Goal: Task Accomplishment & Management: Manage account settings

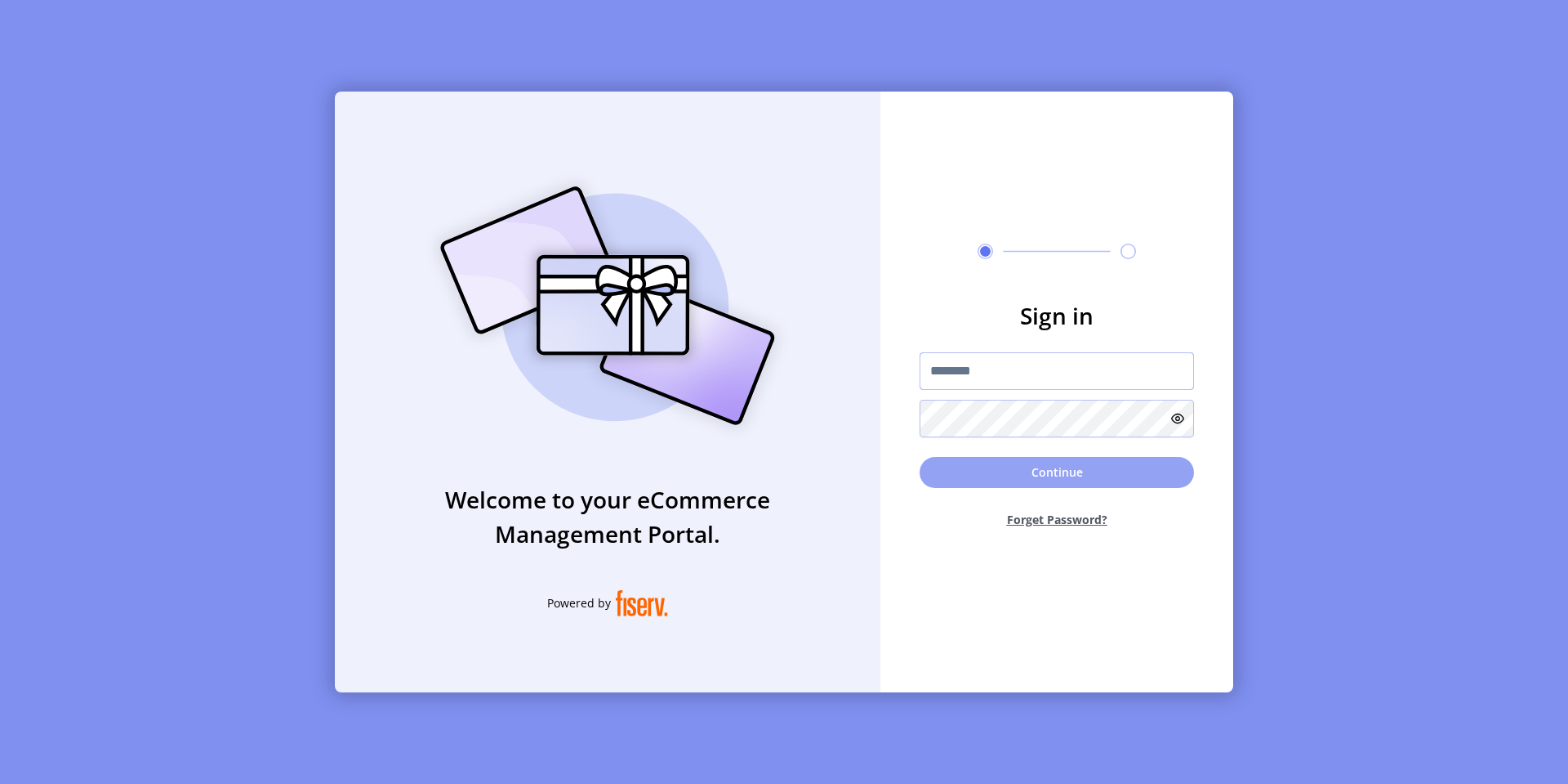
type input "*********"
click at [947, 483] on button "Continue" at bounding box center [1056, 472] width 275 height 31
click at [968, 371] on input "*********" at bounding box center [1056, 370] width 275 height 38
type input "**********"
click at [993, 470] on button "Continue" at bounding box center [1056, 472] width 275 height 31
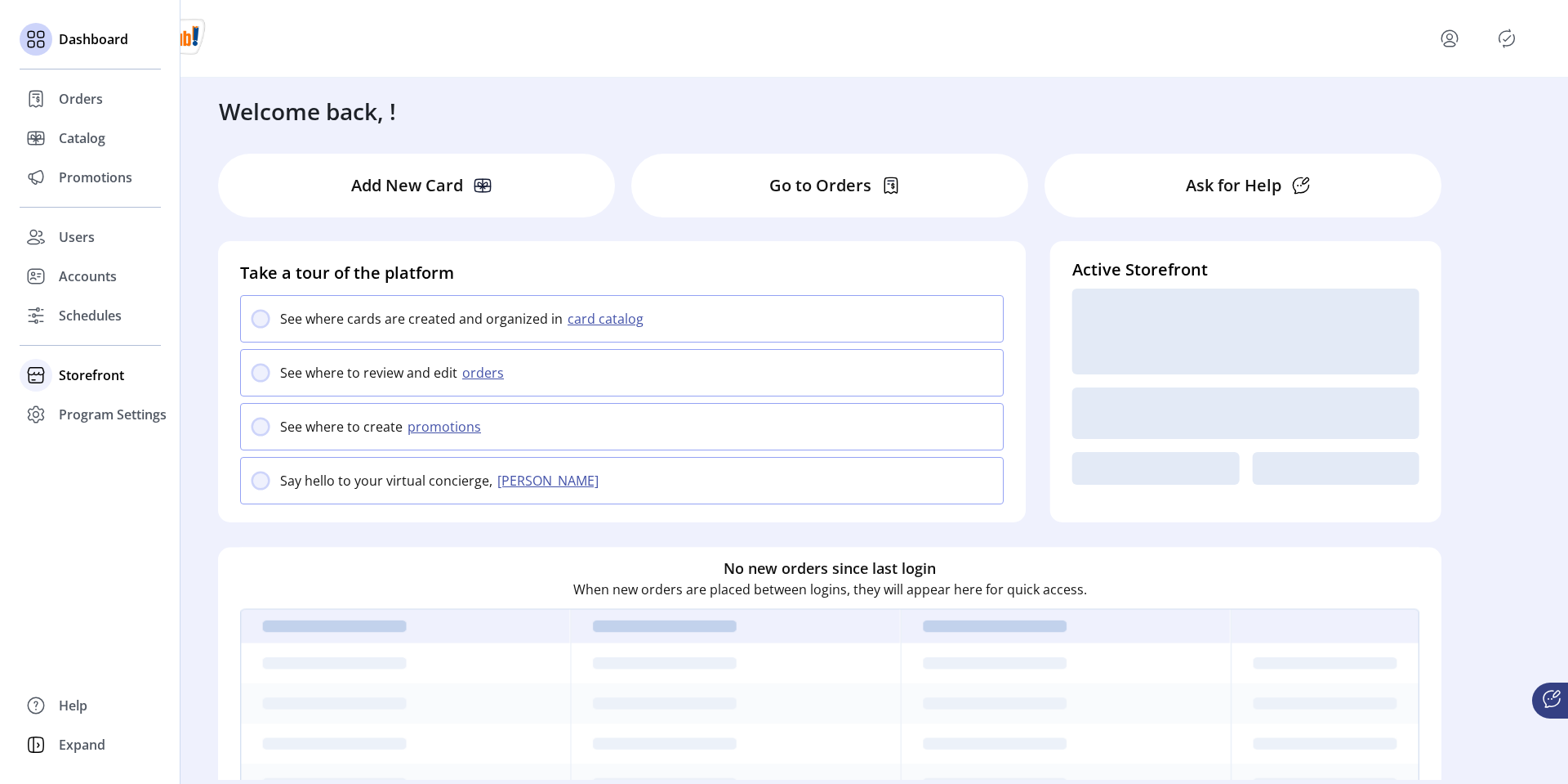
click at [57, 381] on div "Storefront" at bounding box center [89, 375] width 141 height 39
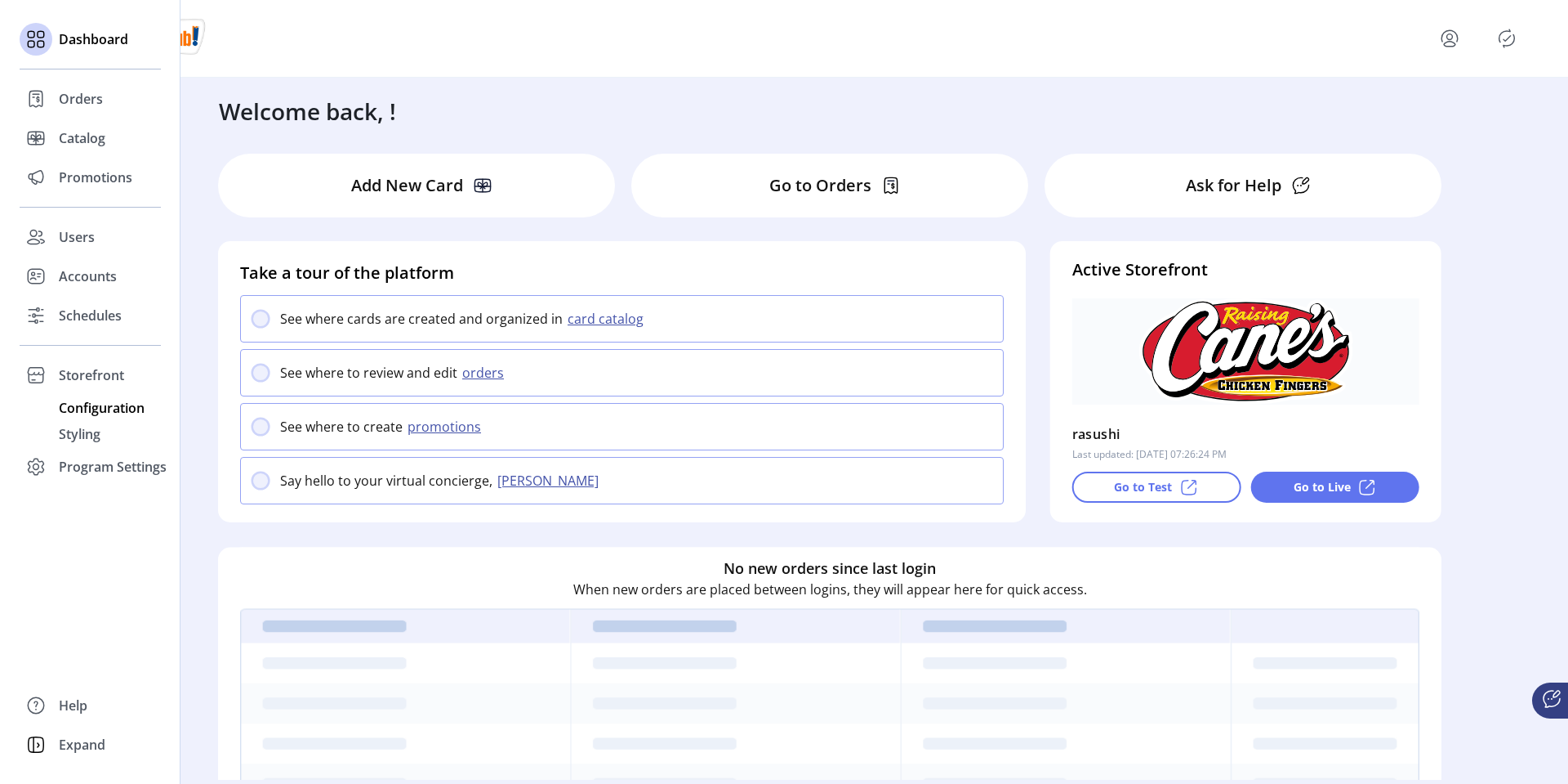
click at [80, 407] on span "Configuration" at bounding box center [102, 408] width 85 height 19
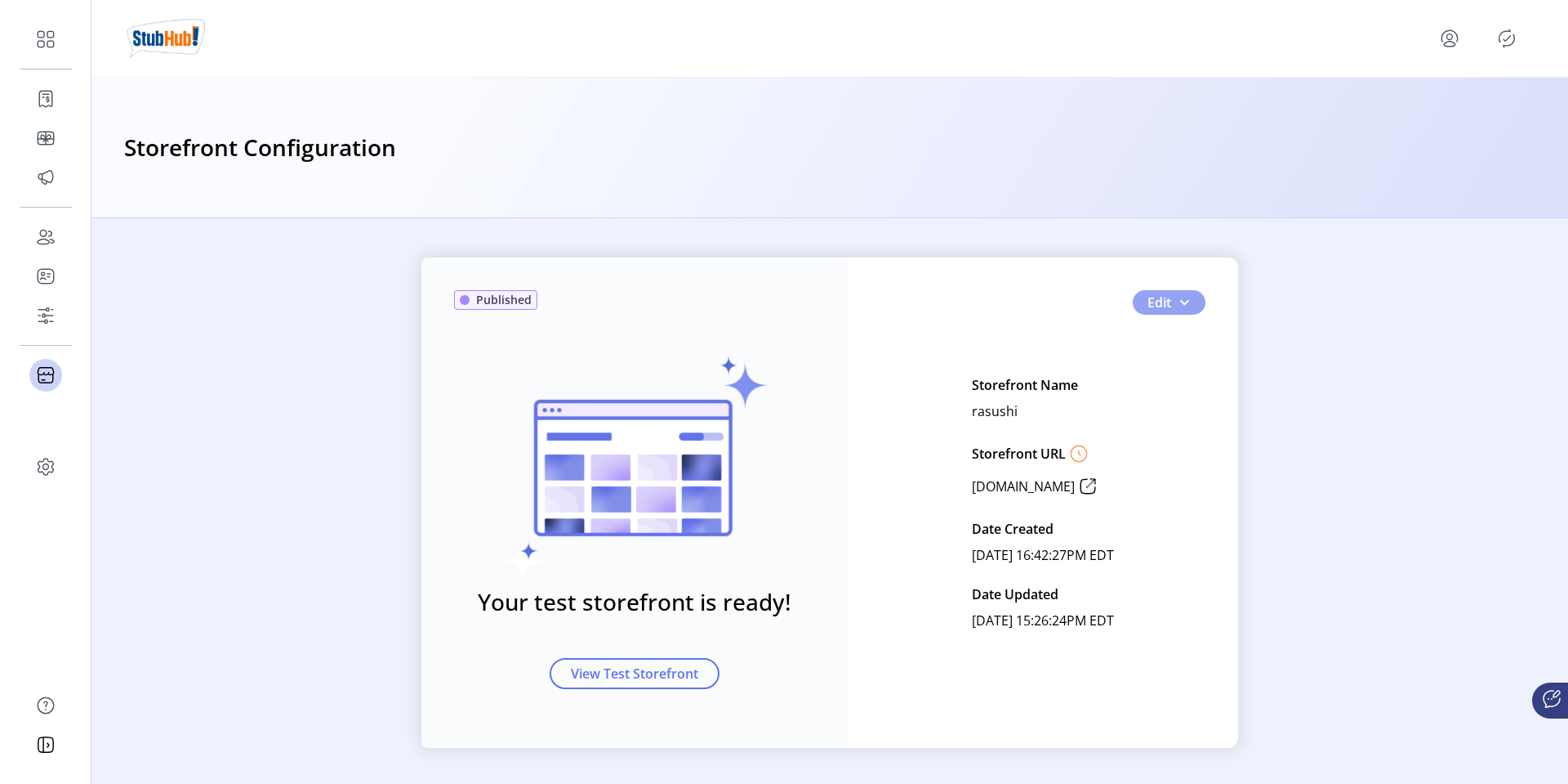
click at [1152, 311] on button "Edit" at bounding box center [1168, 302] width 73 height 24
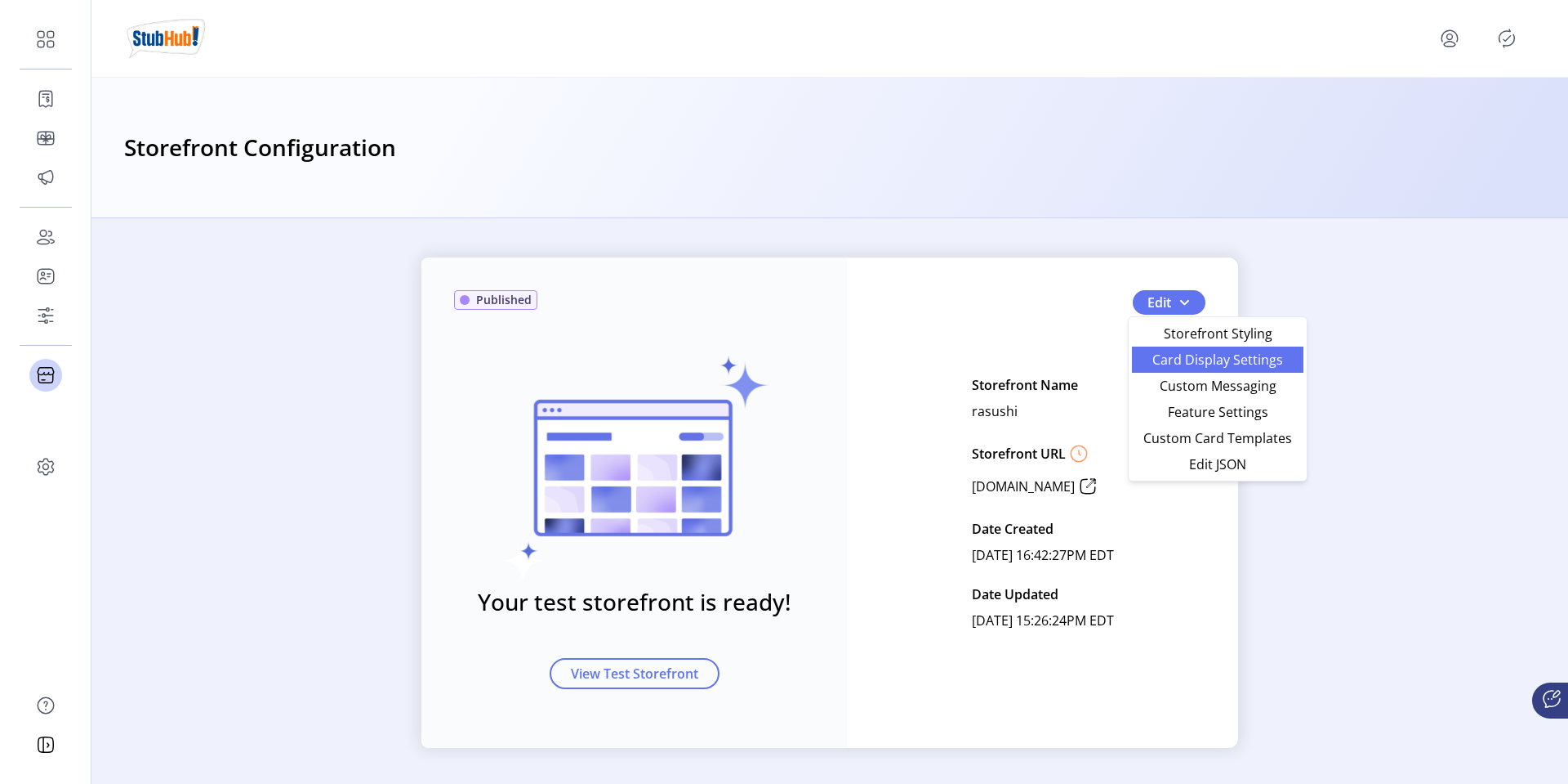
click at [1157, 362] on span "Card Display Settings" at bounding box center [1218, 358] width 151 height 13
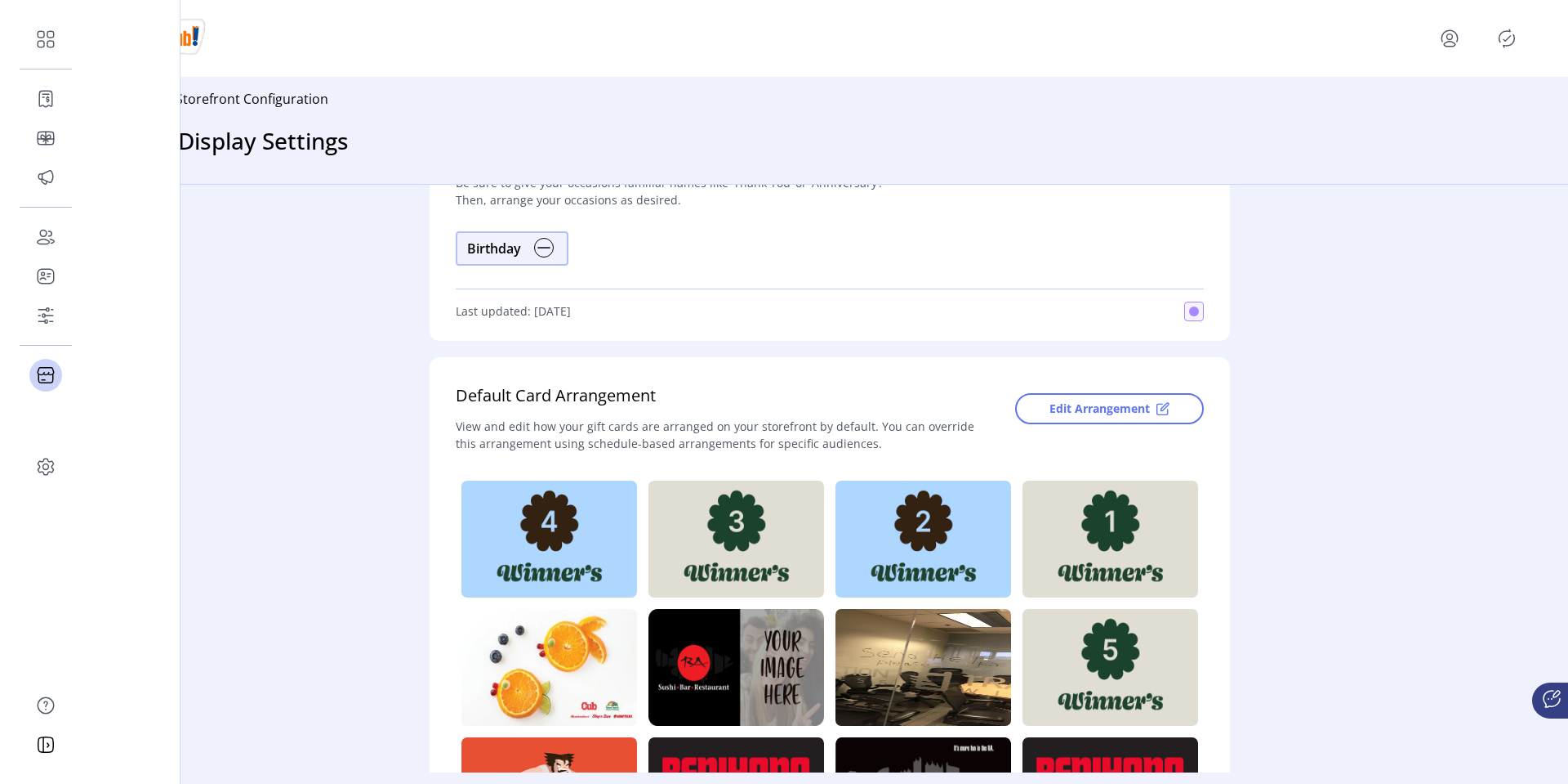
scroll to position [201, 0]
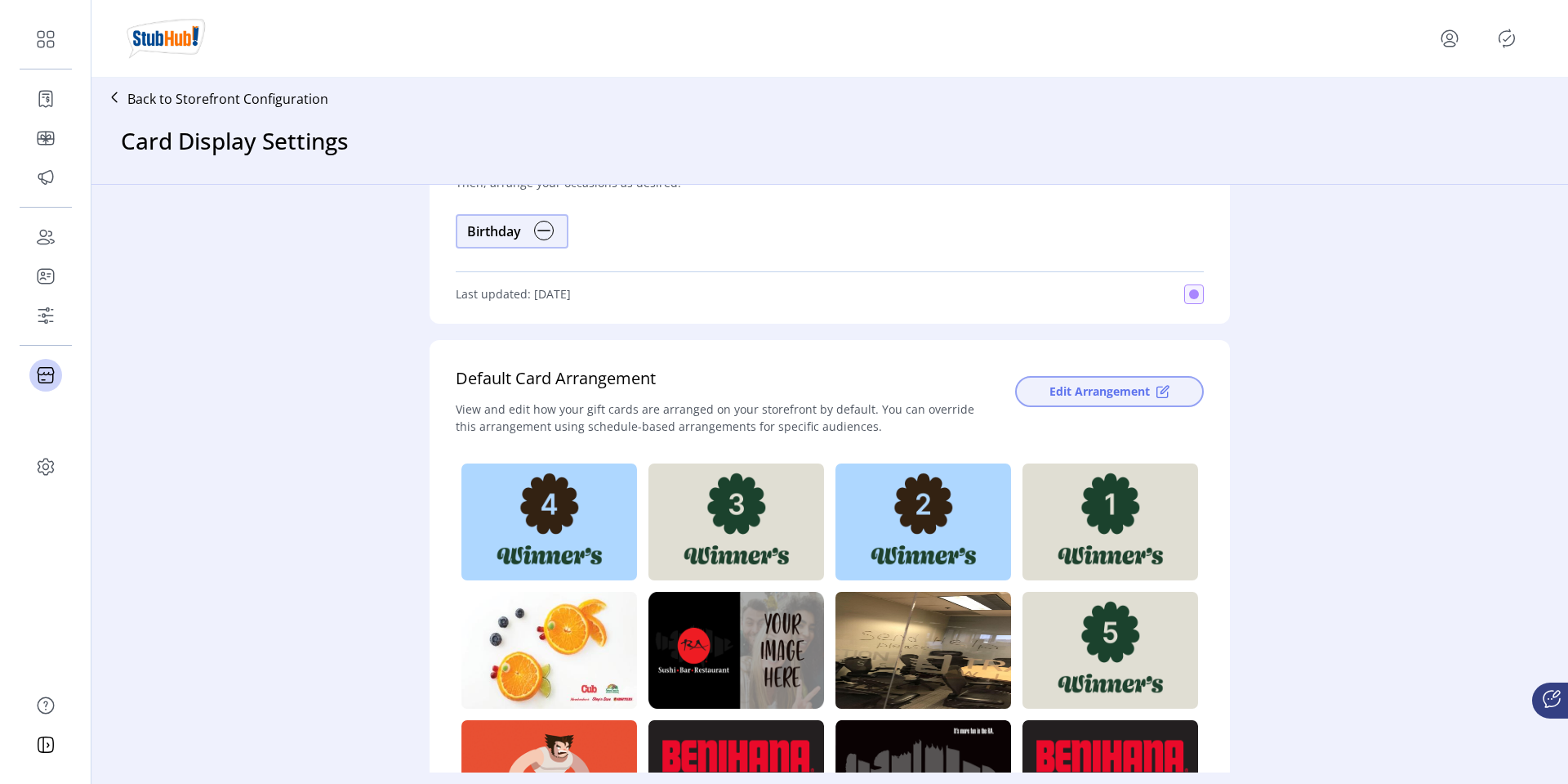
click at [1096, 393] on span "Edit Arrangement" at bounding box center [1099, 392] width 100 height 17
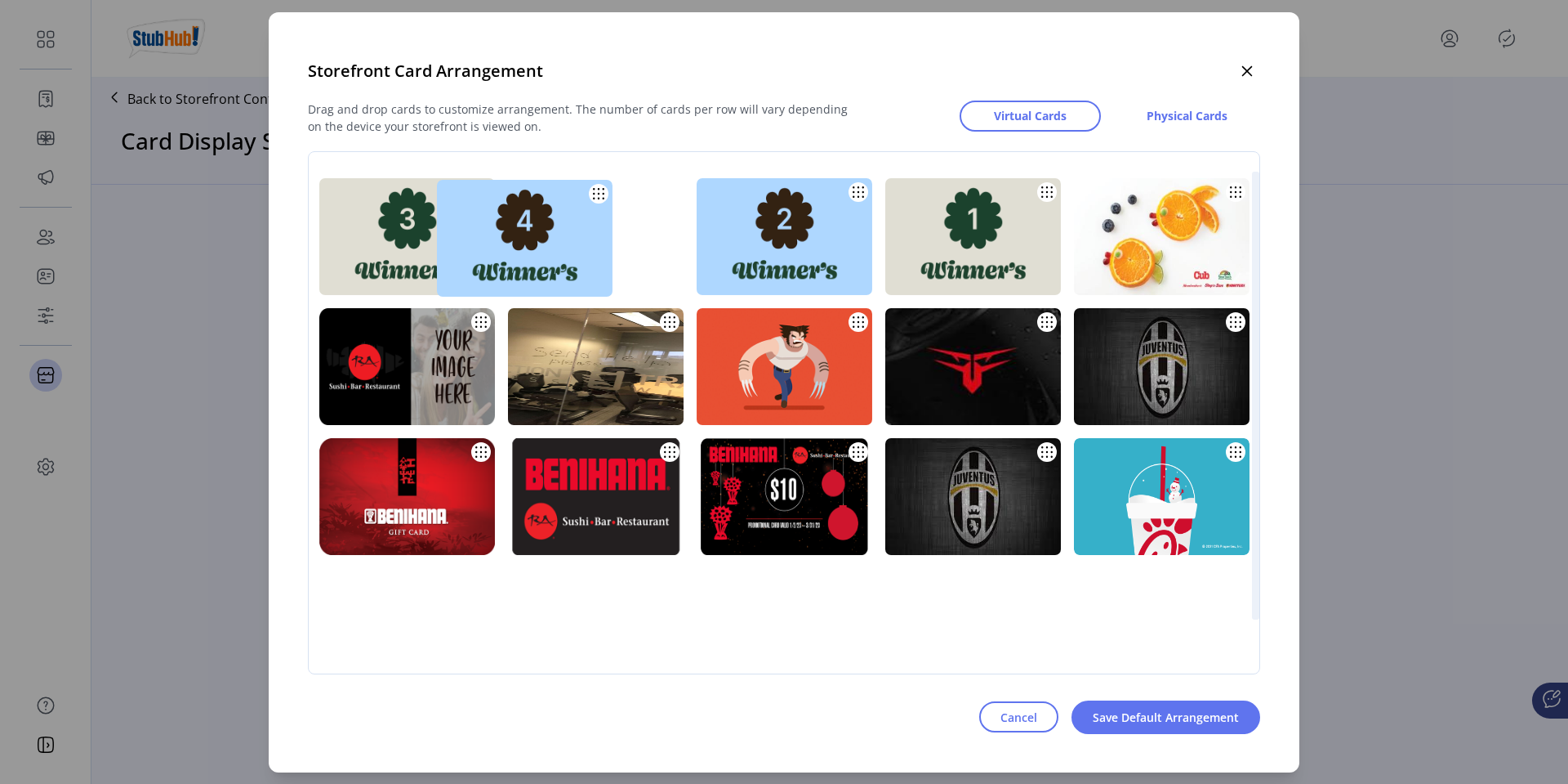
drag, startPoint x: 463, startPoint y: 222, endPoint x: 610, endPoint y: 222, distance: 147.0
click at [610, 222] on img at bounding box center [524, 238] width 176 height 117
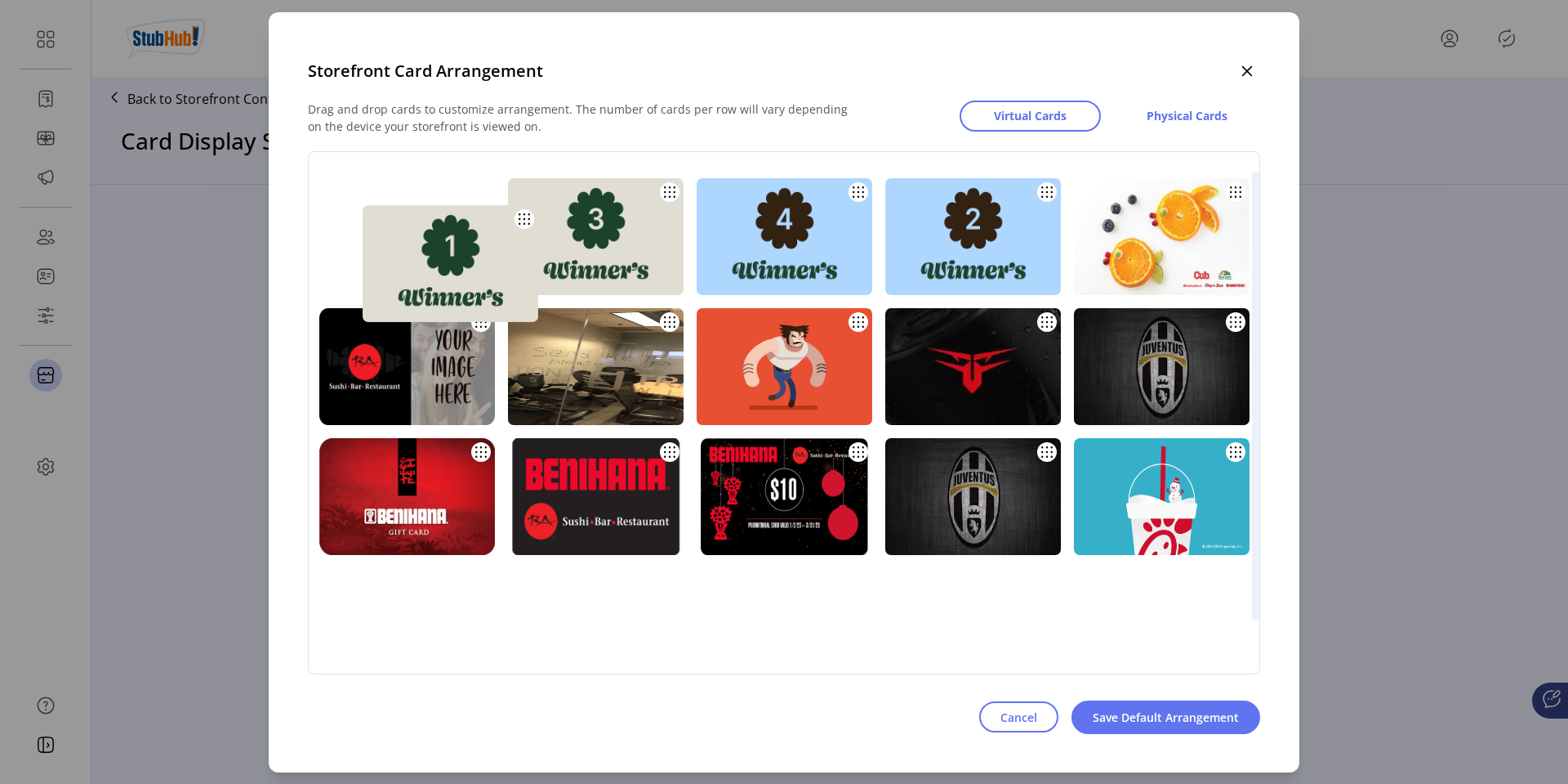
drag, startPoint x: 1060, startPoint y: 247, endPoint x: 537, endPoint y: 272, distance: 523.6
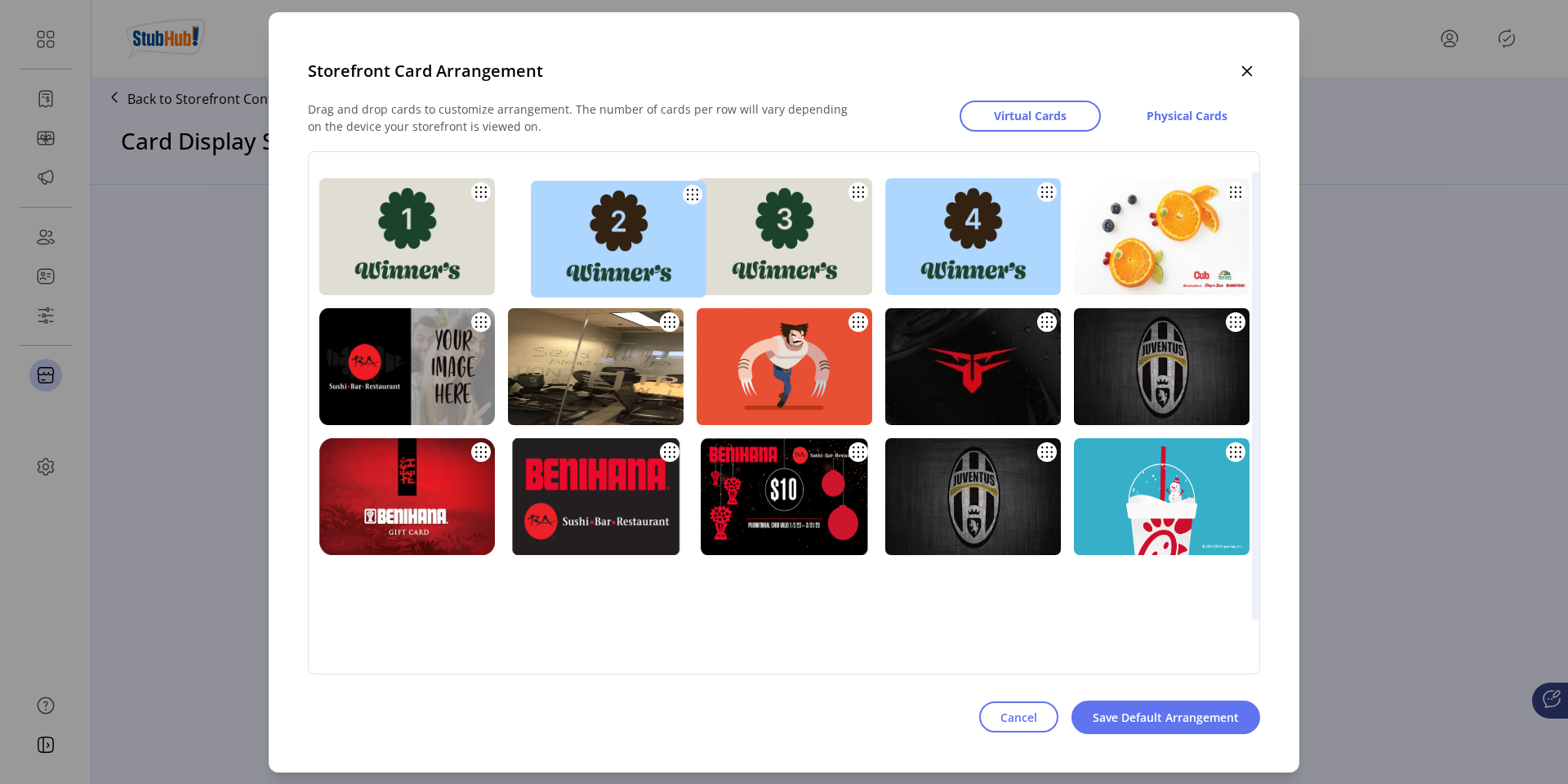
drag, startPoint x: 1024, startPoint y: 225, endPoint x: 641, endPoint y: 226, distance: 383.0
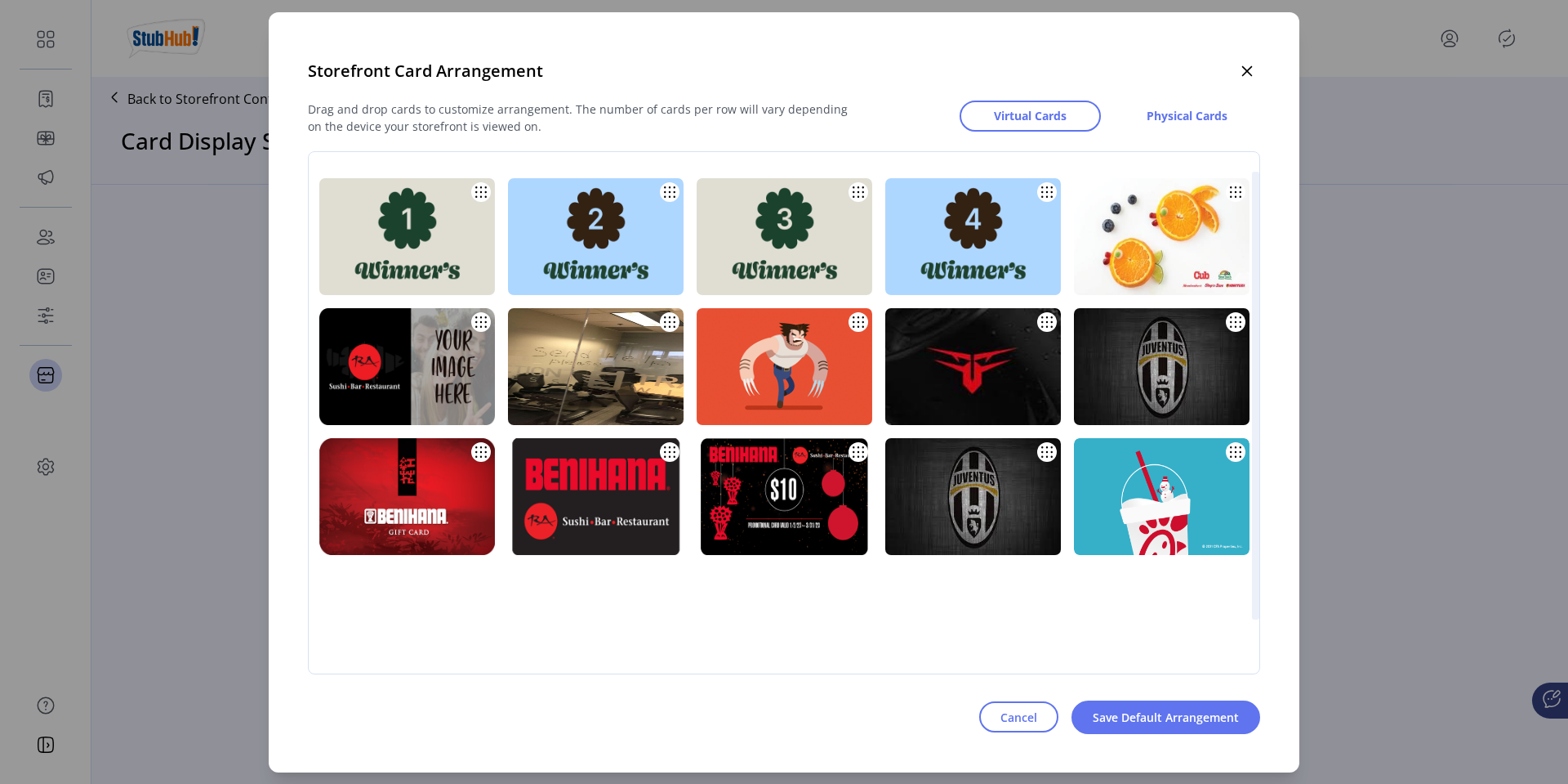
click at [1060, 243] on img at bounding box center [973, 236] width 176 height 117
click at [1138, 713] on span "Save Default Arrangement" at bounding box center [1165, 717] width 147 height 17
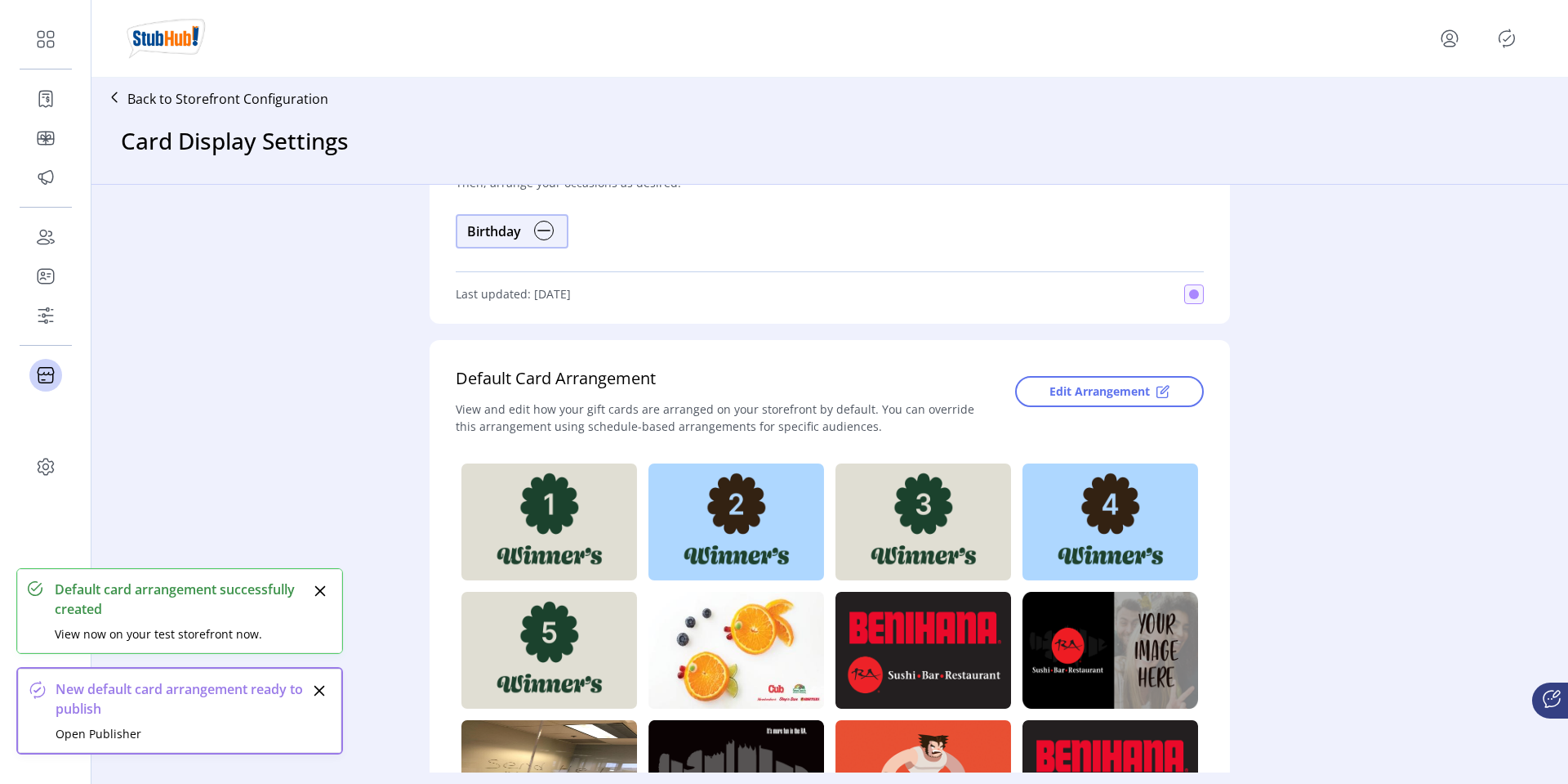
click at [1502, 41] on icon "Publisher Panel" at bounding box center [1506, 38] width 26 height 26
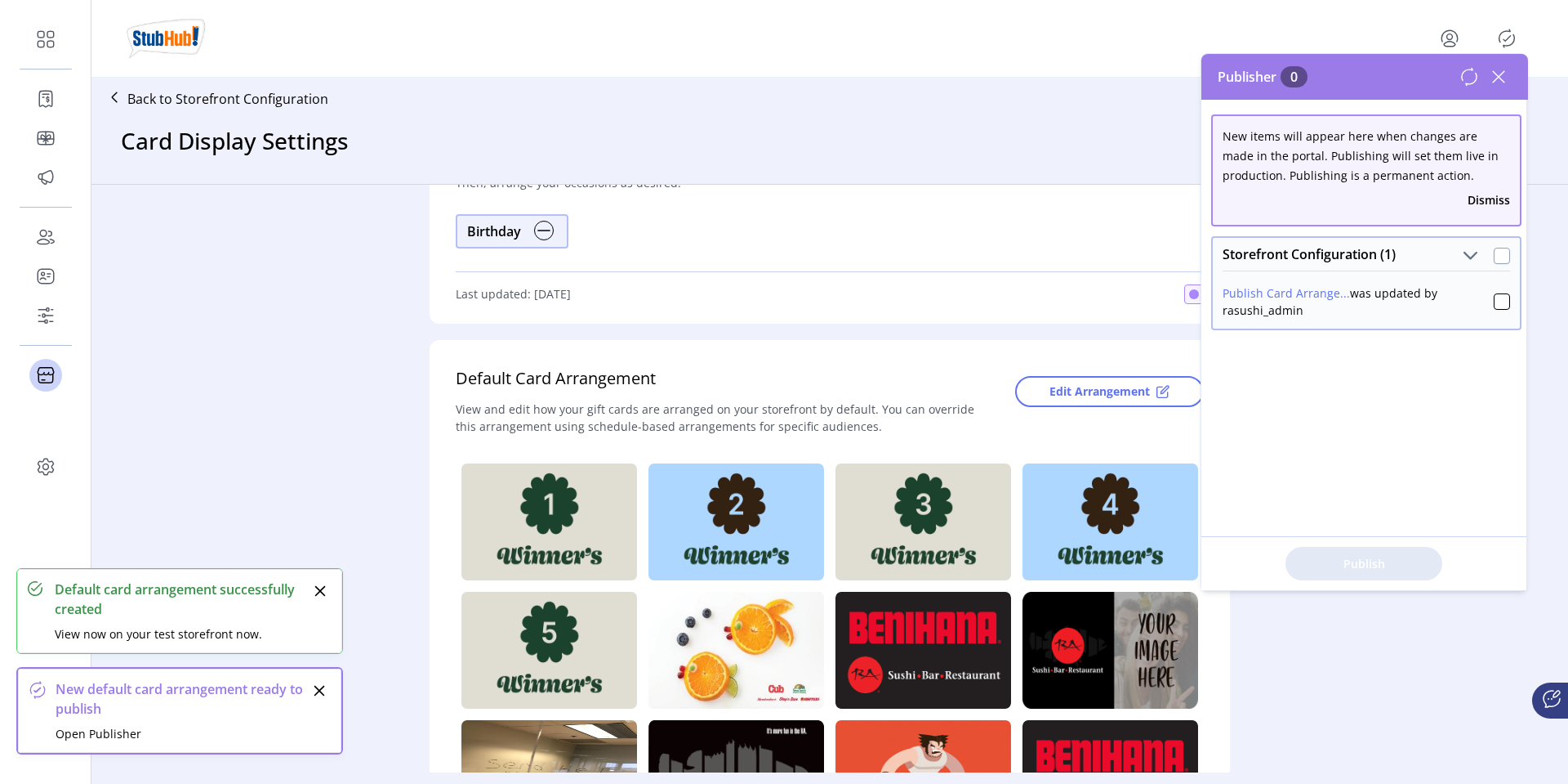
click at [1497, 251] on div at bounding box center [1501, 256] width 17 height 17
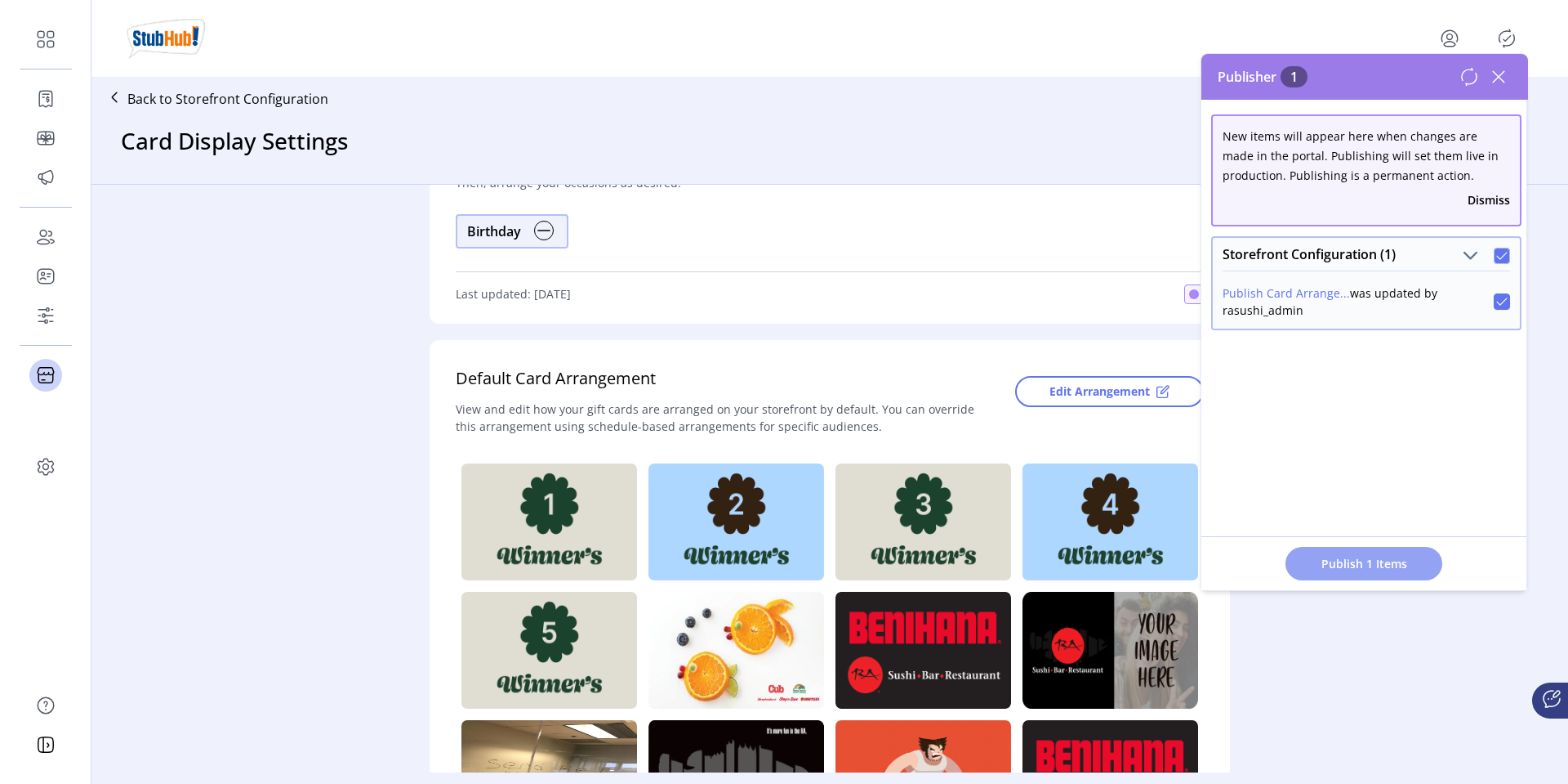
click at [1381, 553] on button "Publish 1 Items" at bounding box center [1363, 563] width 156 height 33
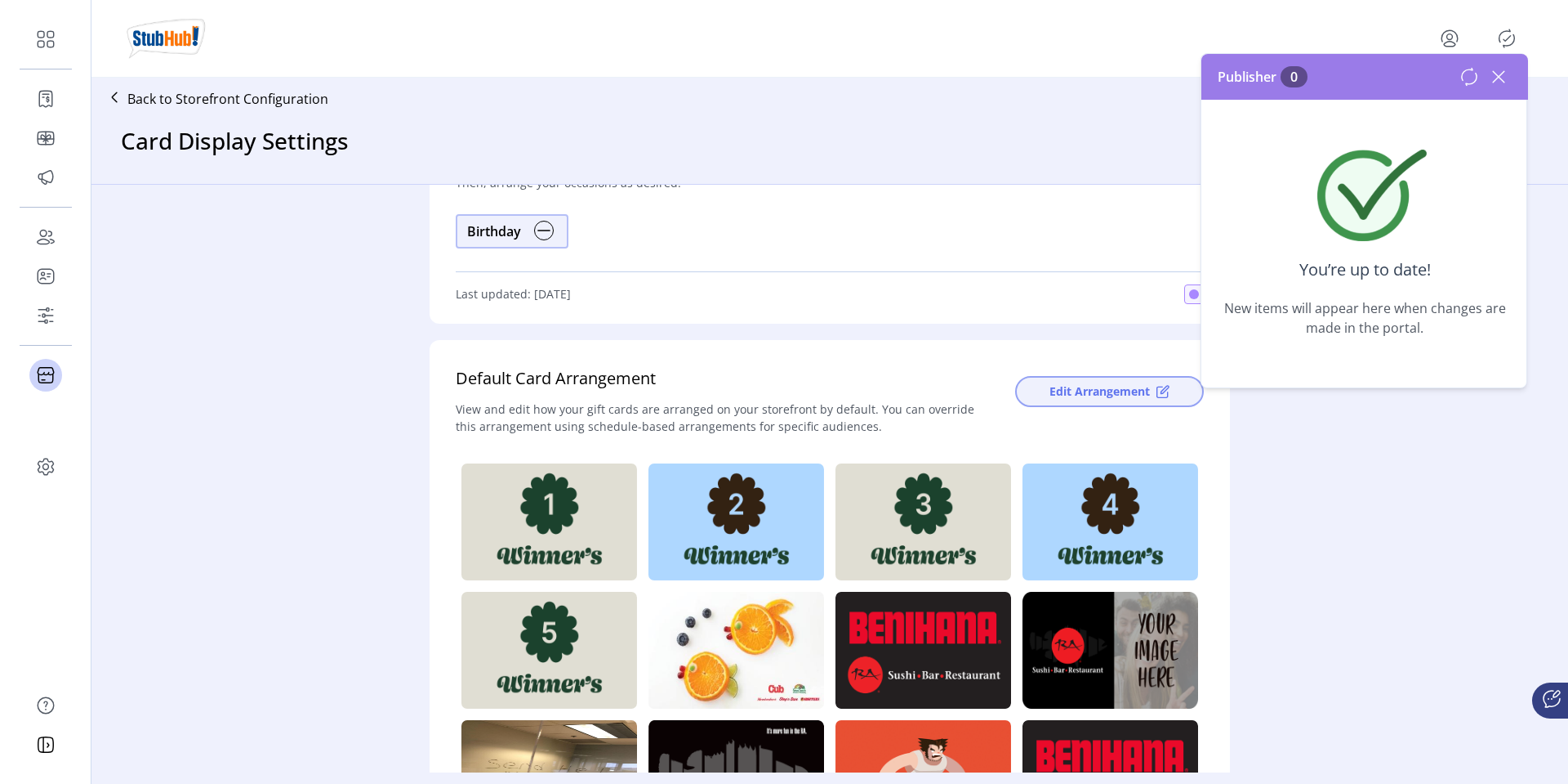
click at [1086, 388] on span "Edit Arrangement" at bounding box center [1099, 392] width 100 height 17
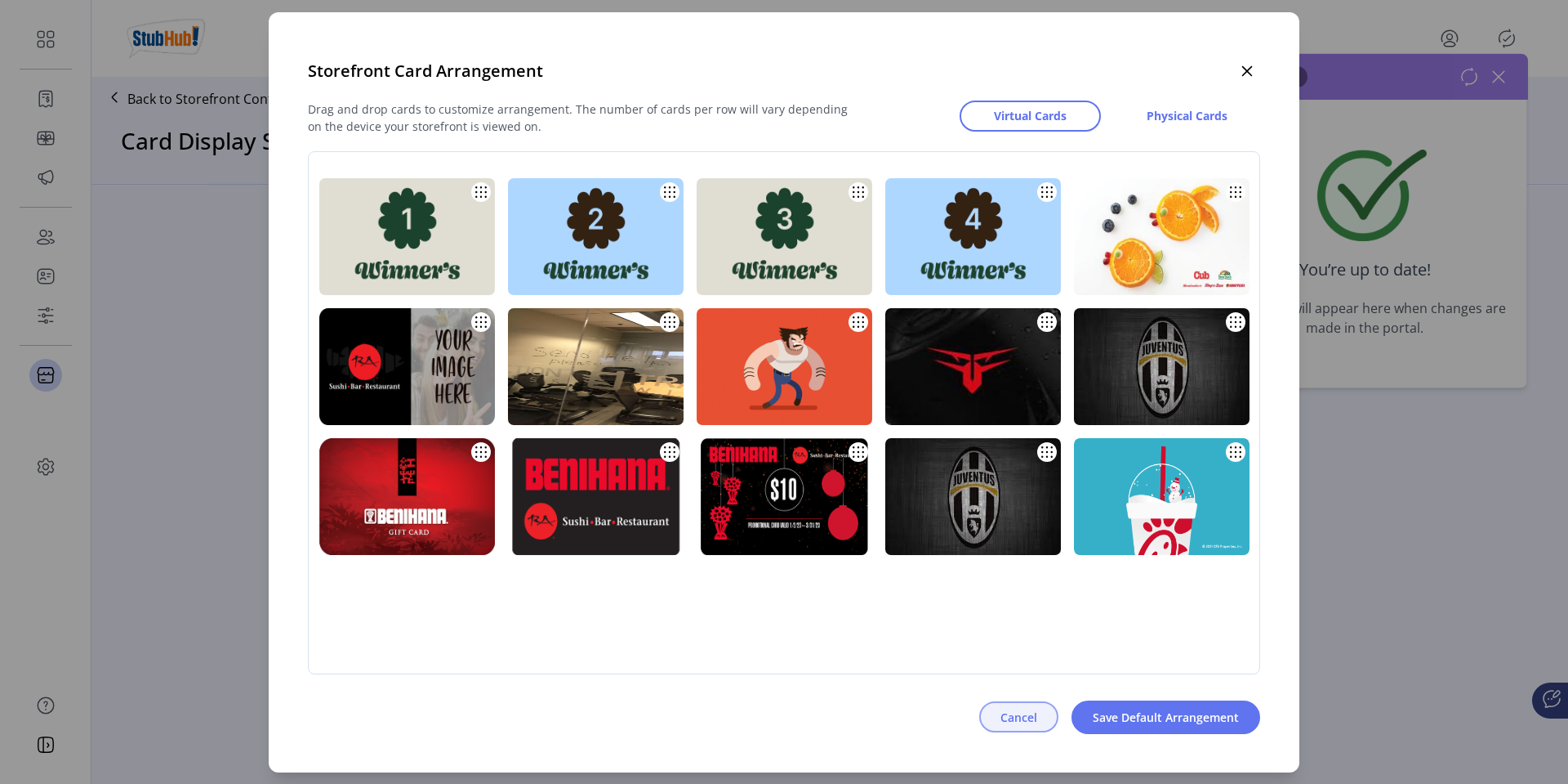
click at [1017, 717] on span "Cancel" at bounding box center [1018, 717] width 37 height 17
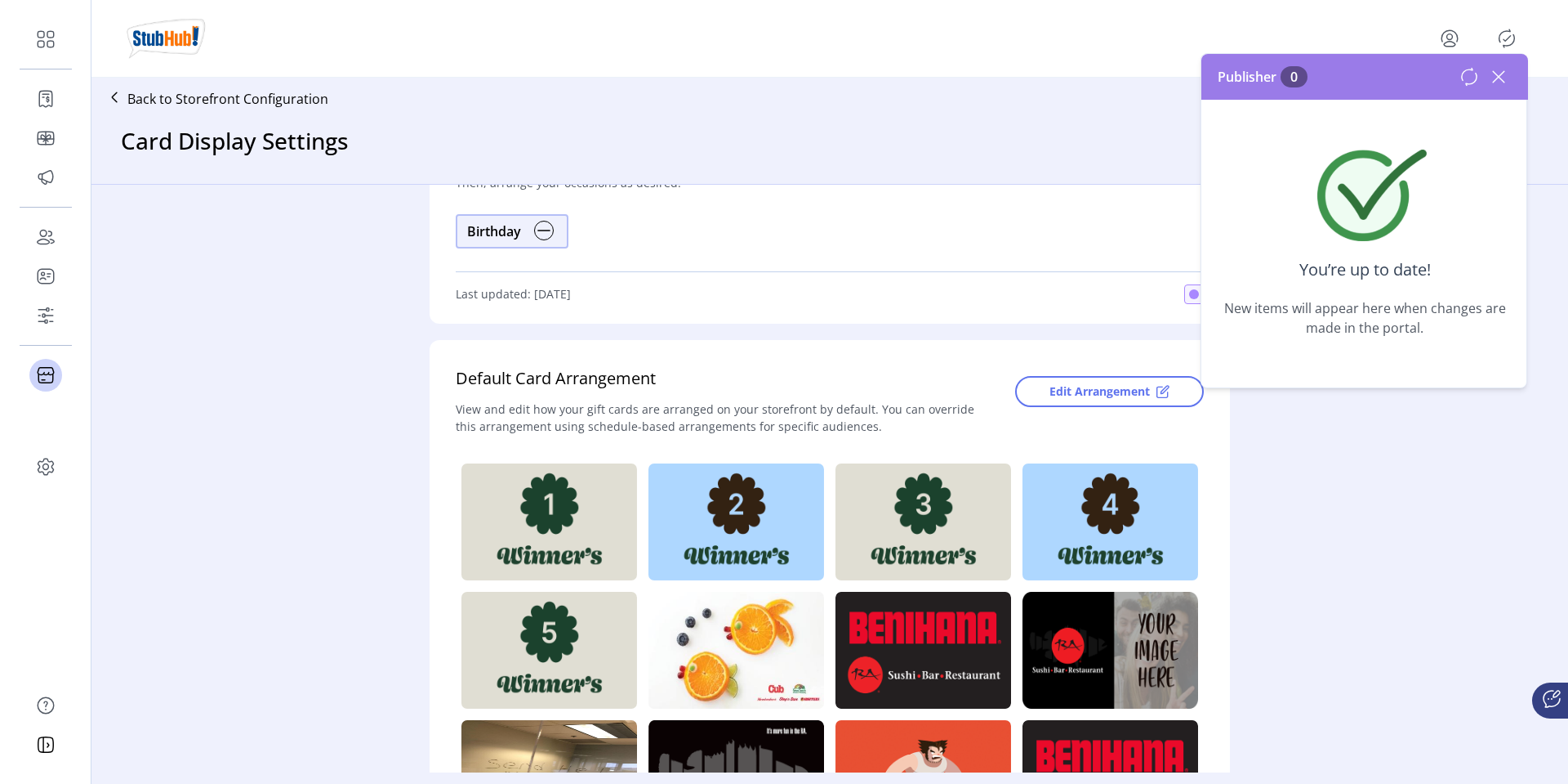
click at [1504, 76] on icon at bounding box center [1498, 77] width 26 height 26
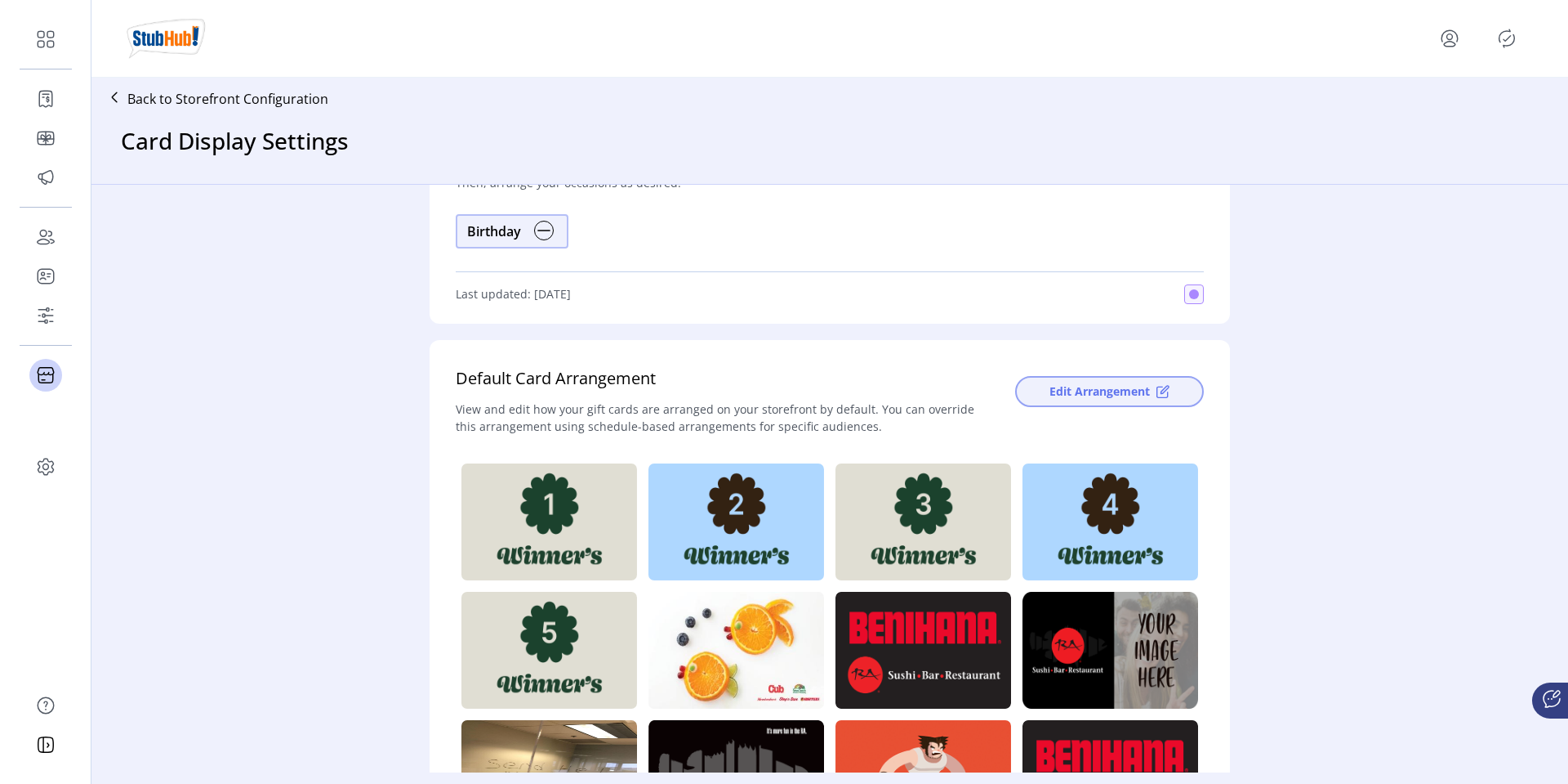
click at [1108, 390] on span "Edit Arrangement" at bounding box center [1099, 392] width 100 height 17
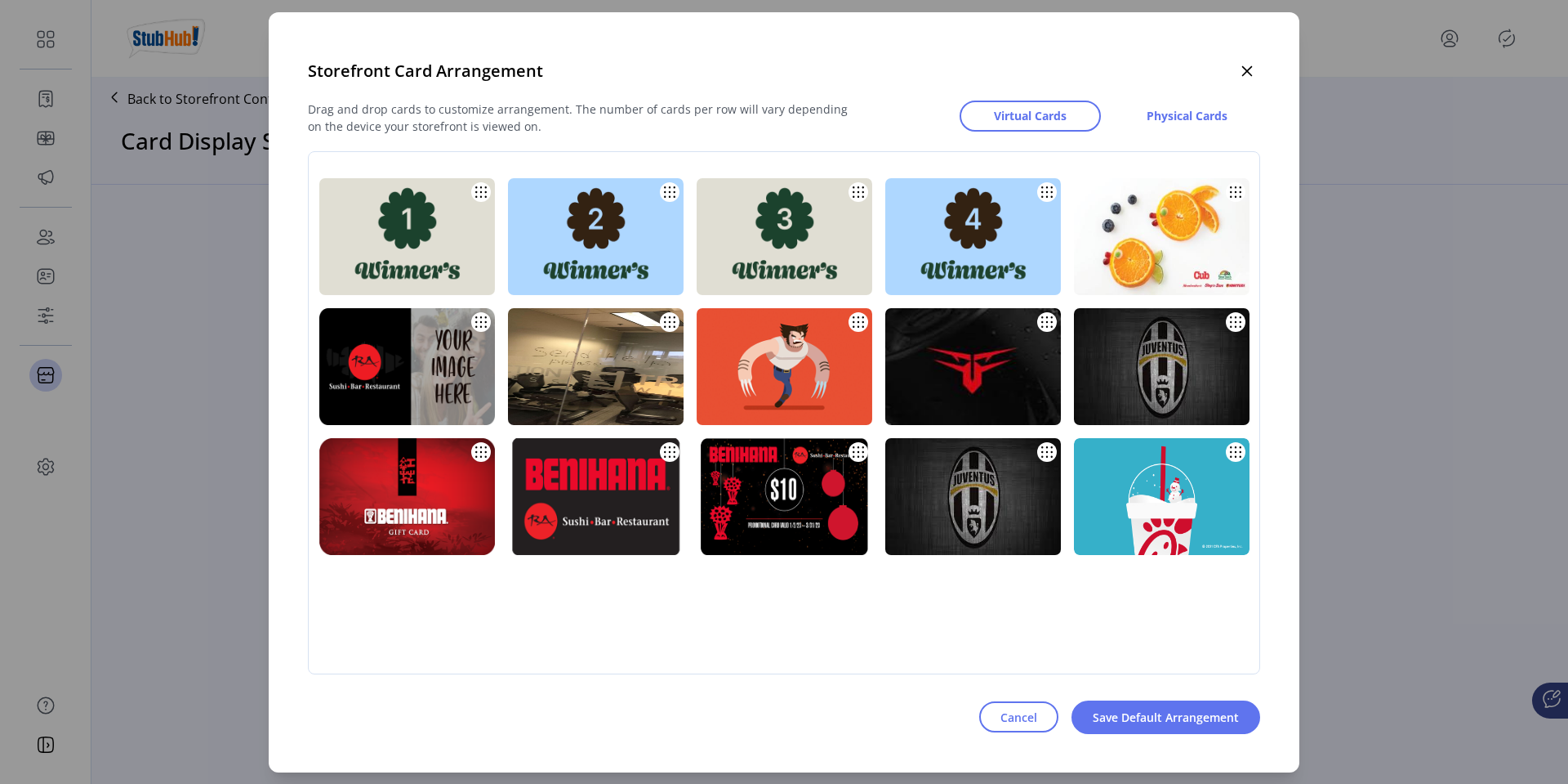
scroll to position [0, 0]
click at [1005, 713] on span "Cancel" at bounding box center [1018, 717] width 37 height 17
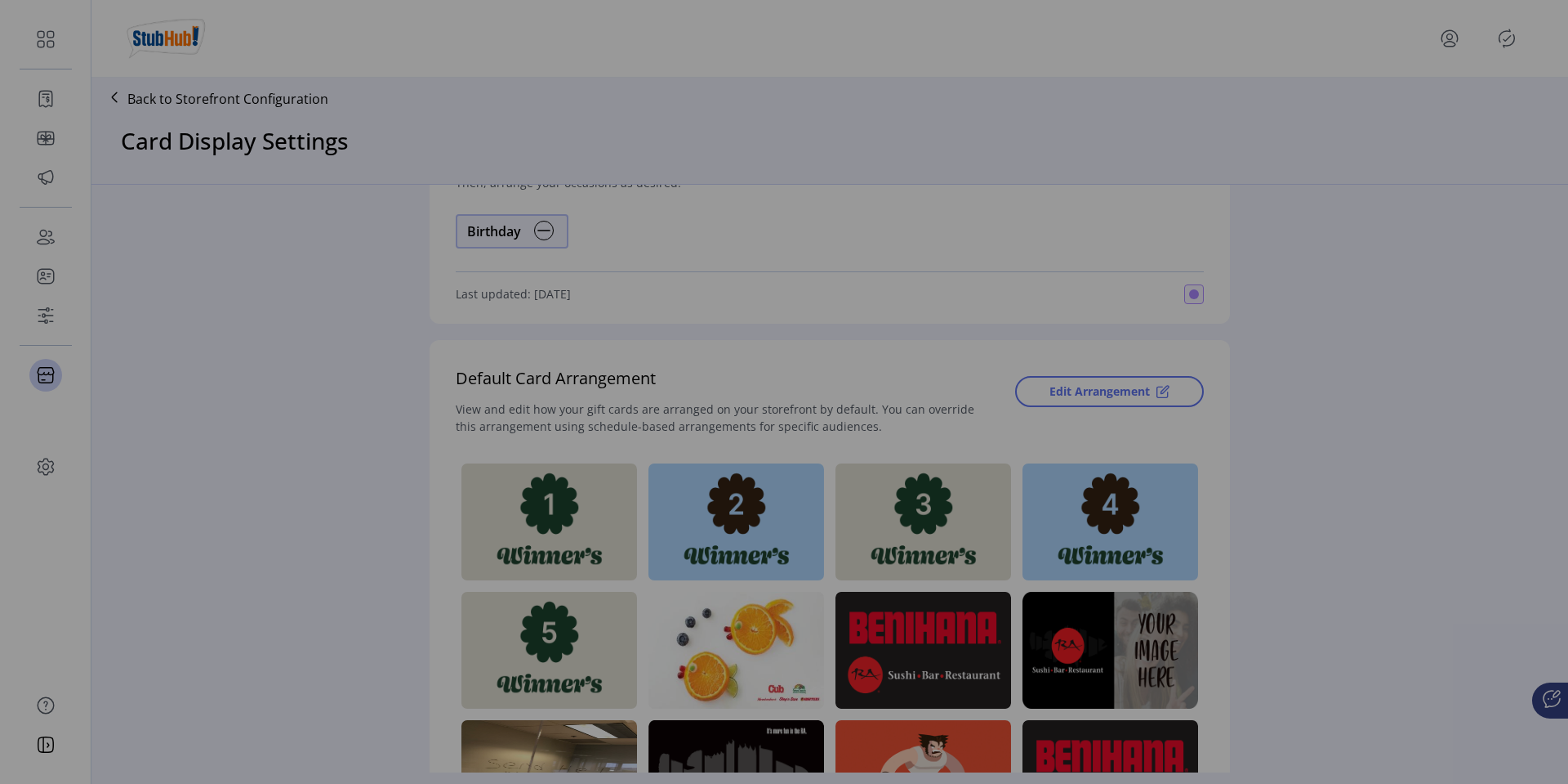
click at [1005, 713] on div "Storefront Card Arrangement Drag and drop cards to customize arrangement. The n…" at bounding box center [784, 392] width 1568 height 784
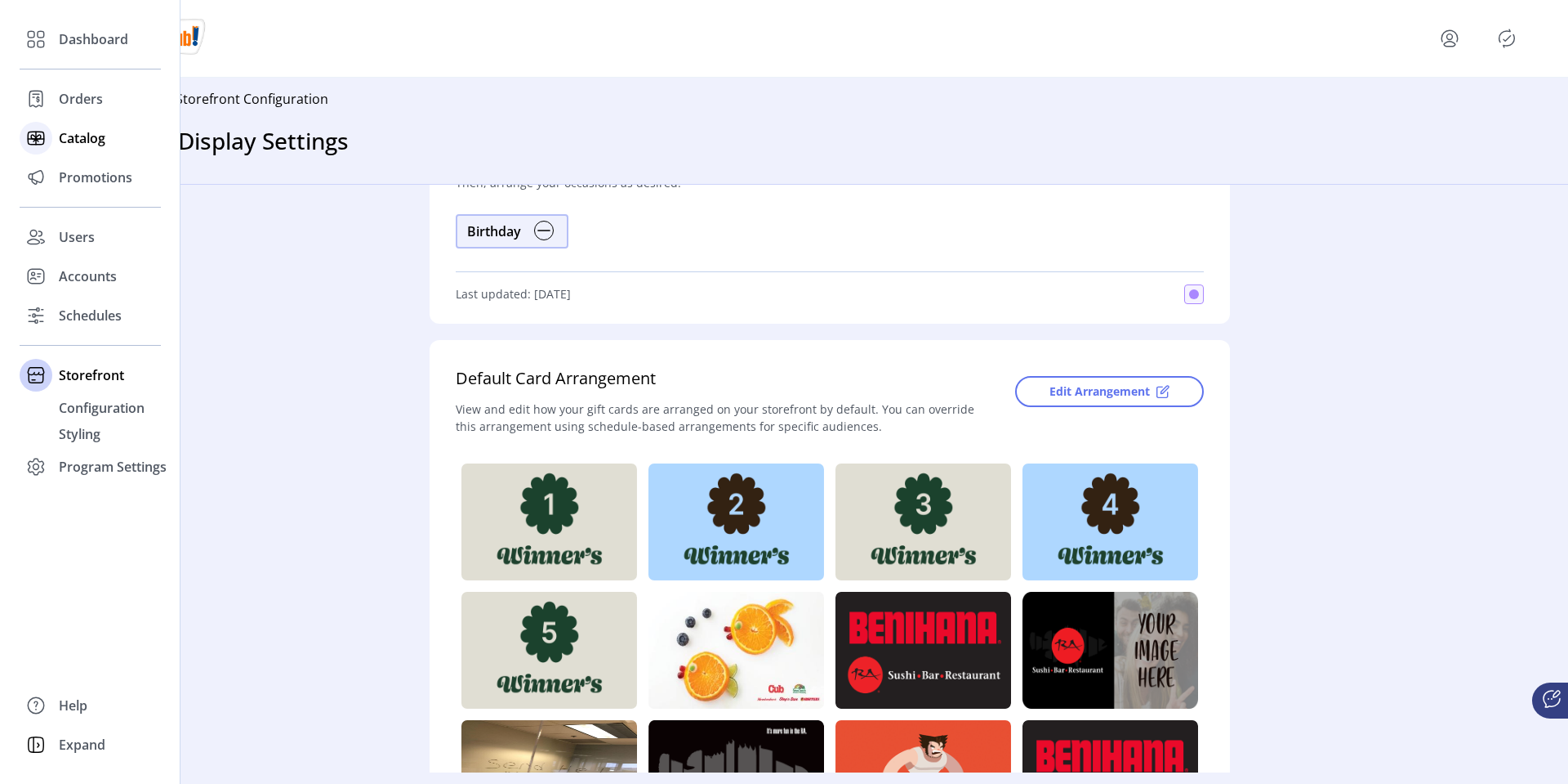
click at [77, 142] on span "Catalog" at bounding box center [83, 138] width 47 height 19
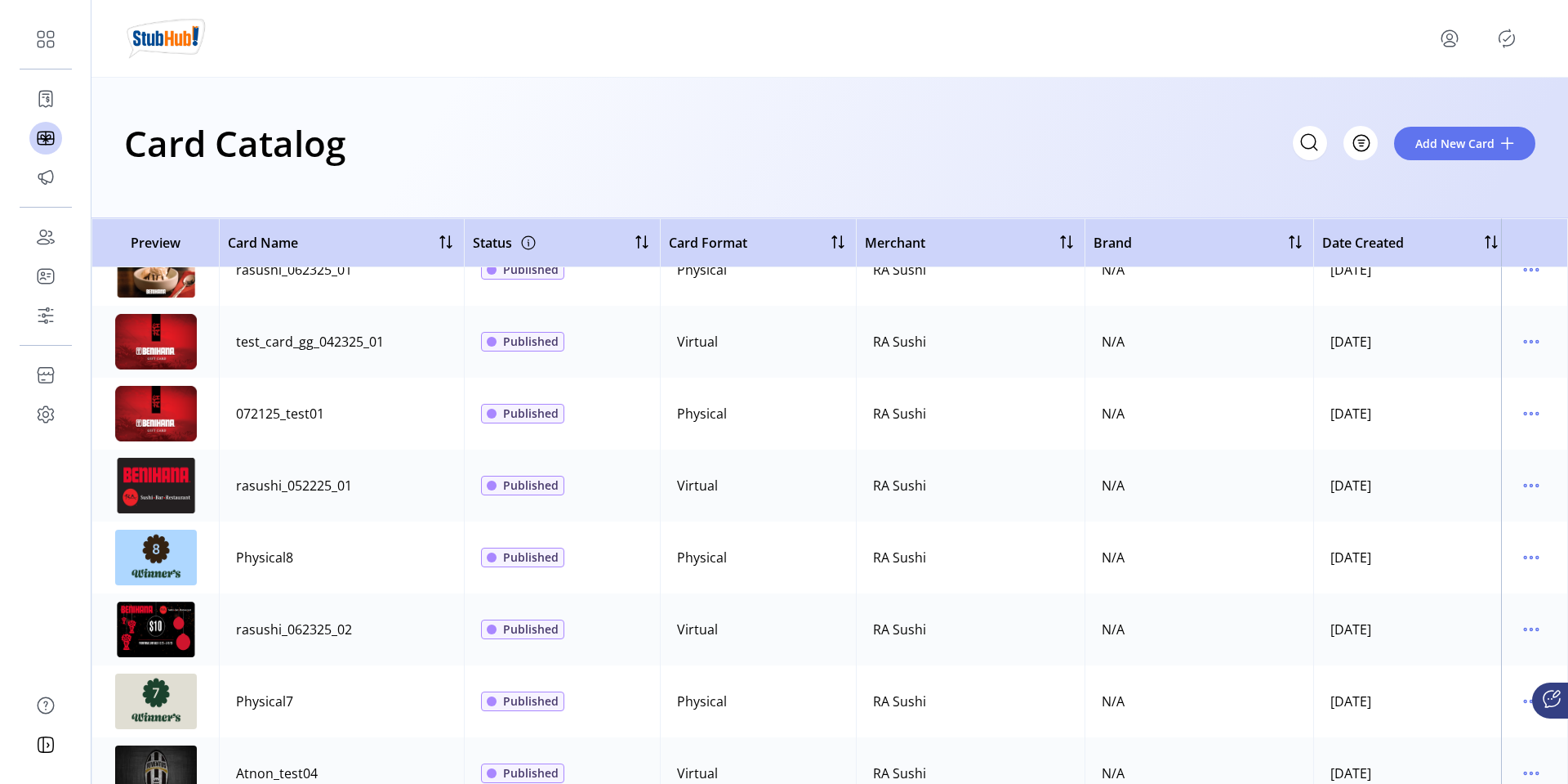
scroll to position [2516, 0]
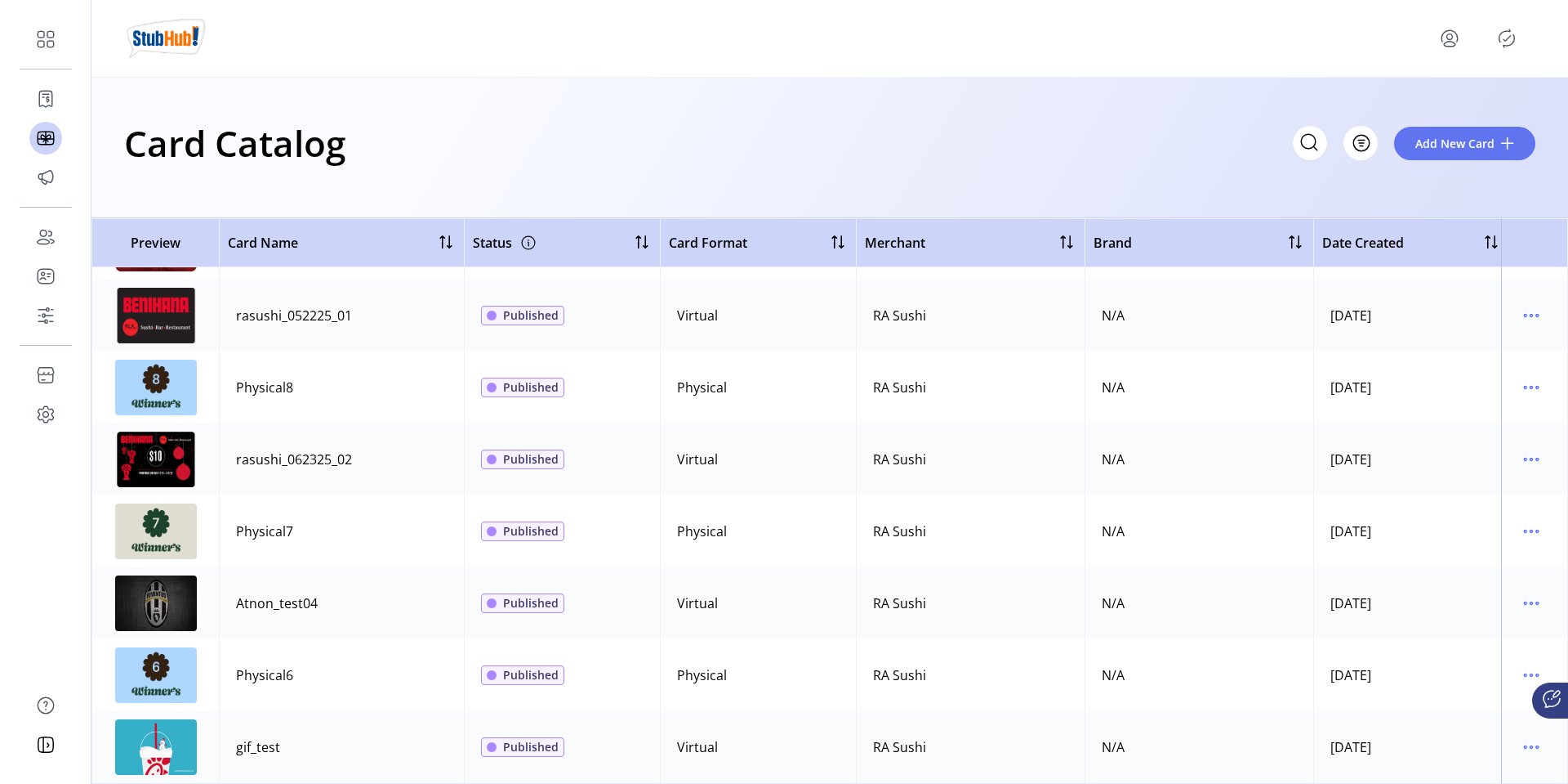
click at [1446, 43] on icon "menu" at bounding box center [1450, 44] width 12 height 5
click at [1409, 99] on span "Sign Out" at bounding box center [1390, 102] width 122 height 13
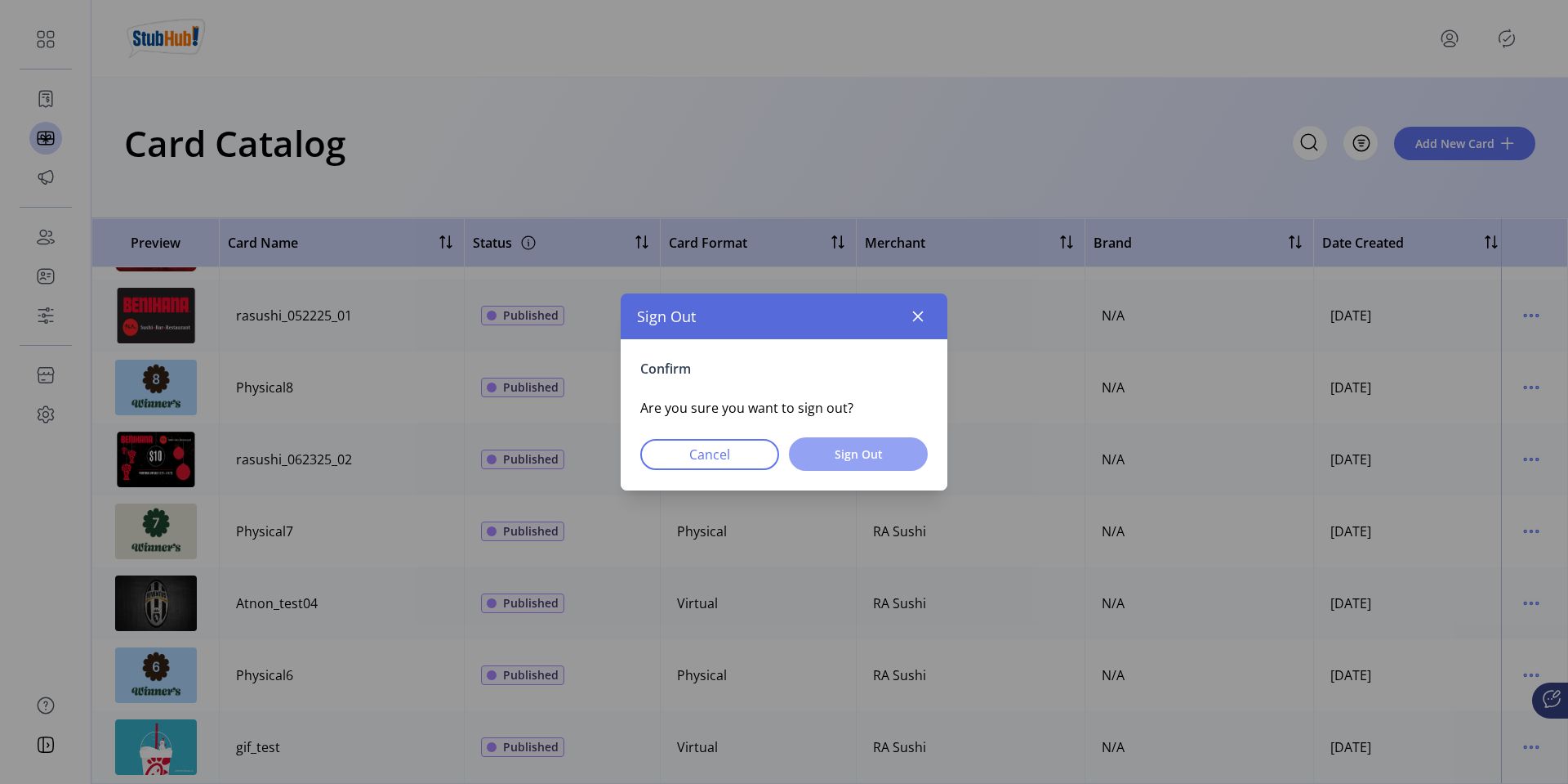
click at [837, 458] on span "Sign Out" at bounding box center [857, 454] width 96 height 17
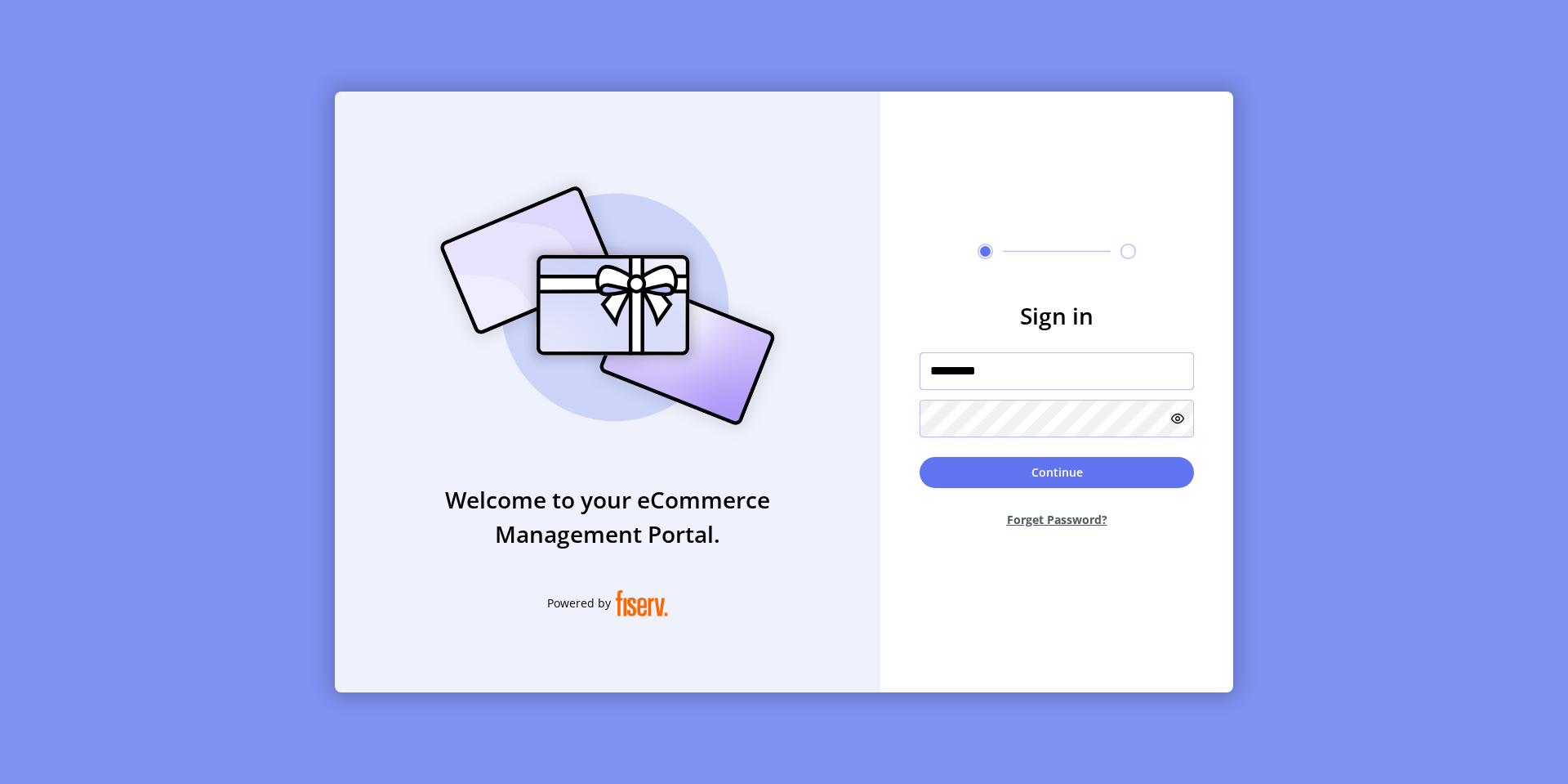
click at [973, 387] on input "*********" at bounding box center [1056, 370] width 275 height 38
type input "**********"
click at [1016, 457] on button "Continue" at bounding box center [1056, 472] width 275 height 31
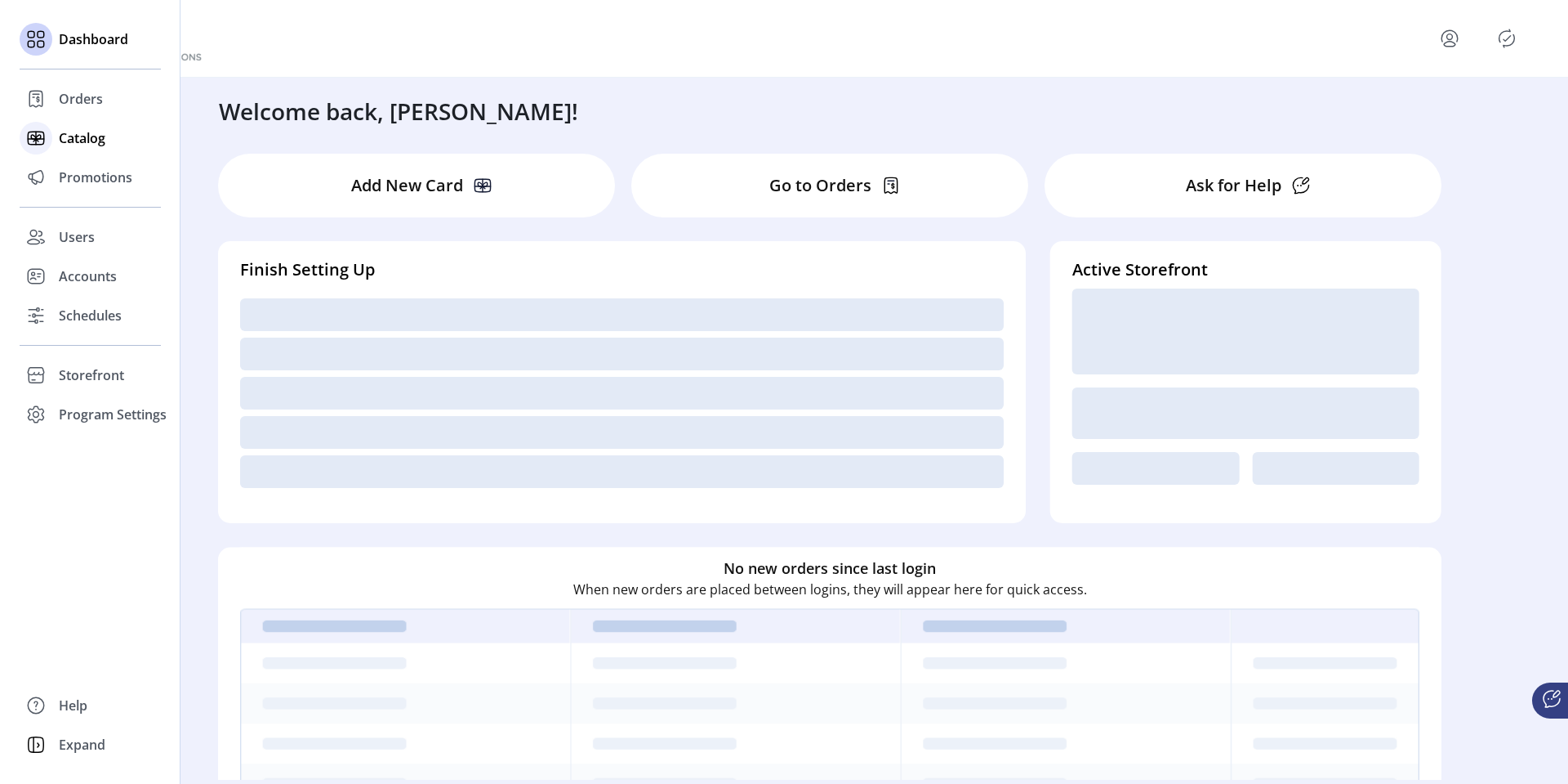
click at [59, 142] on span "Catalog" at bounding box center [83, 138] width 47 height 19
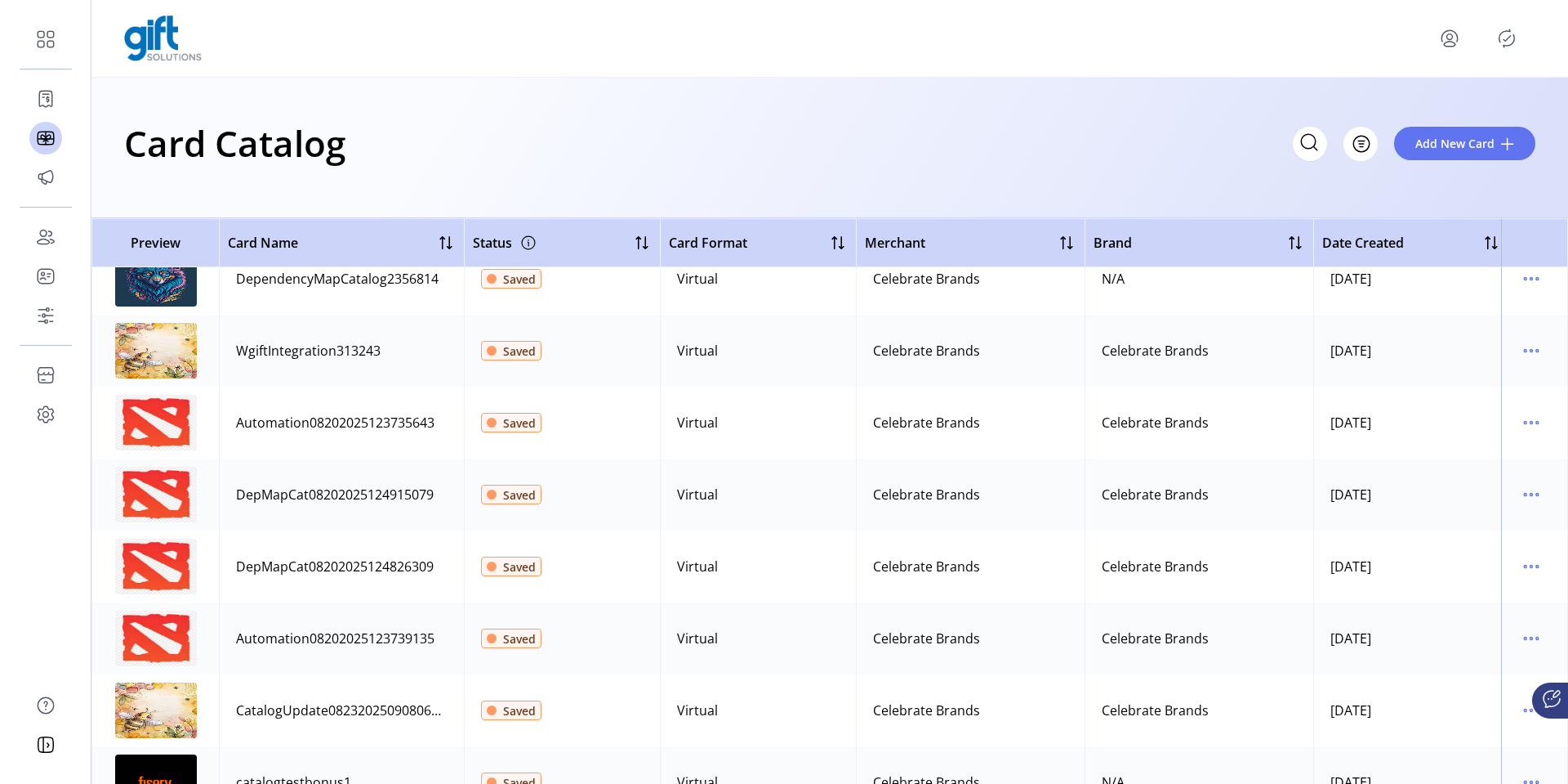
scroll to position [349, 0]
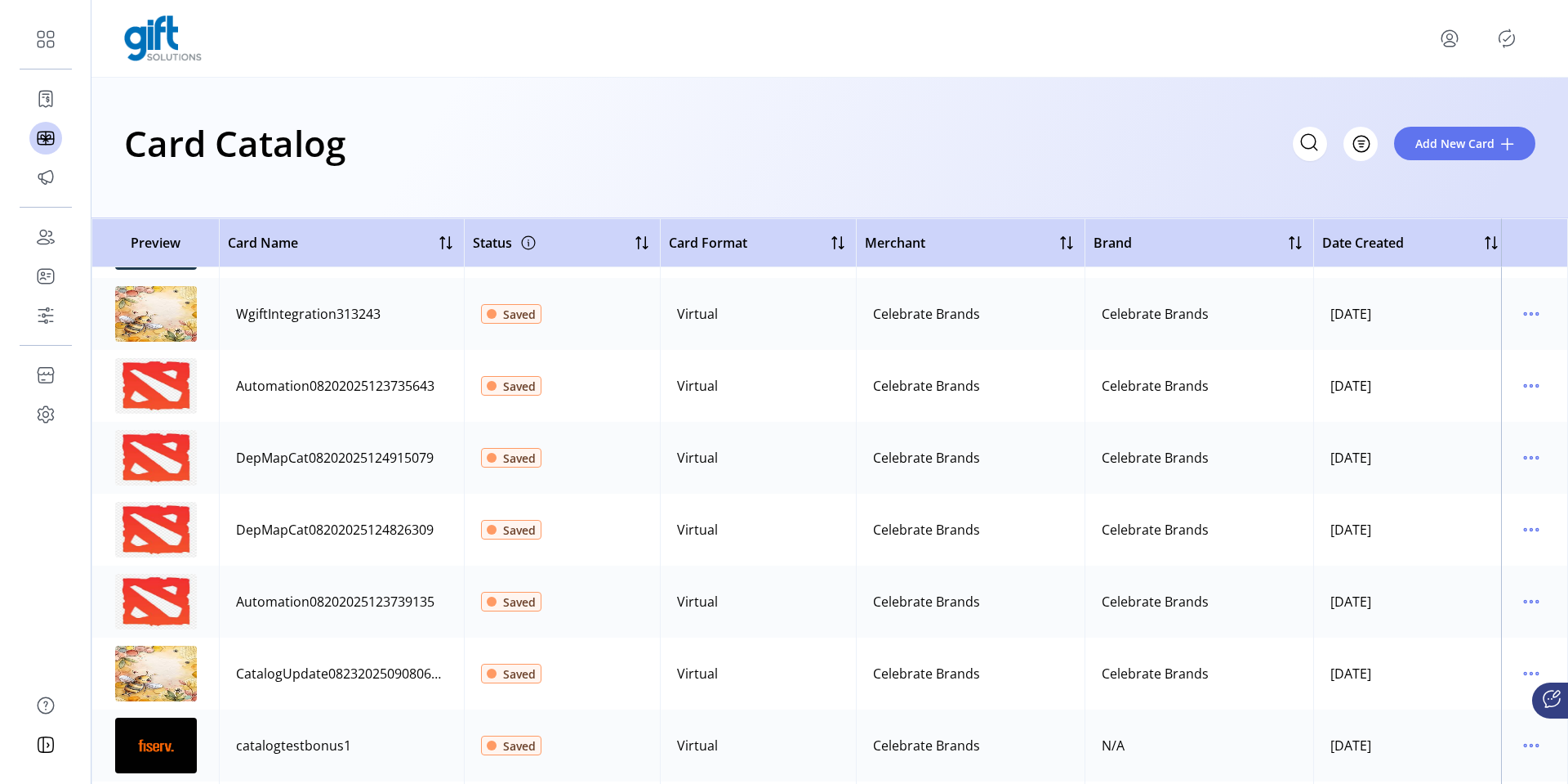
click at [294, 522] on div "DepMapCat08202025124826309" at bounding box center [335, 529] width 198 height 19
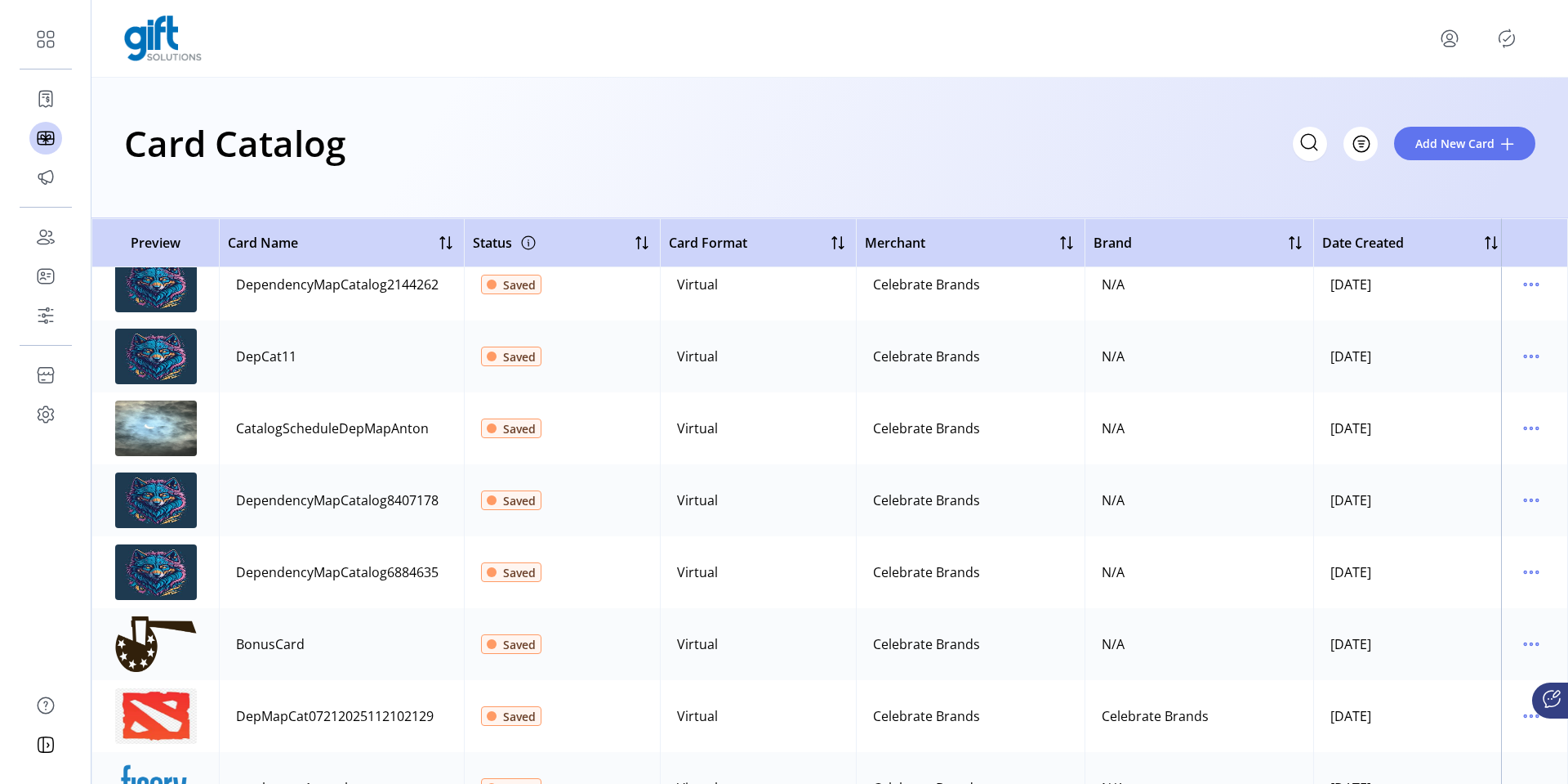
scroll to position [1040, 0]
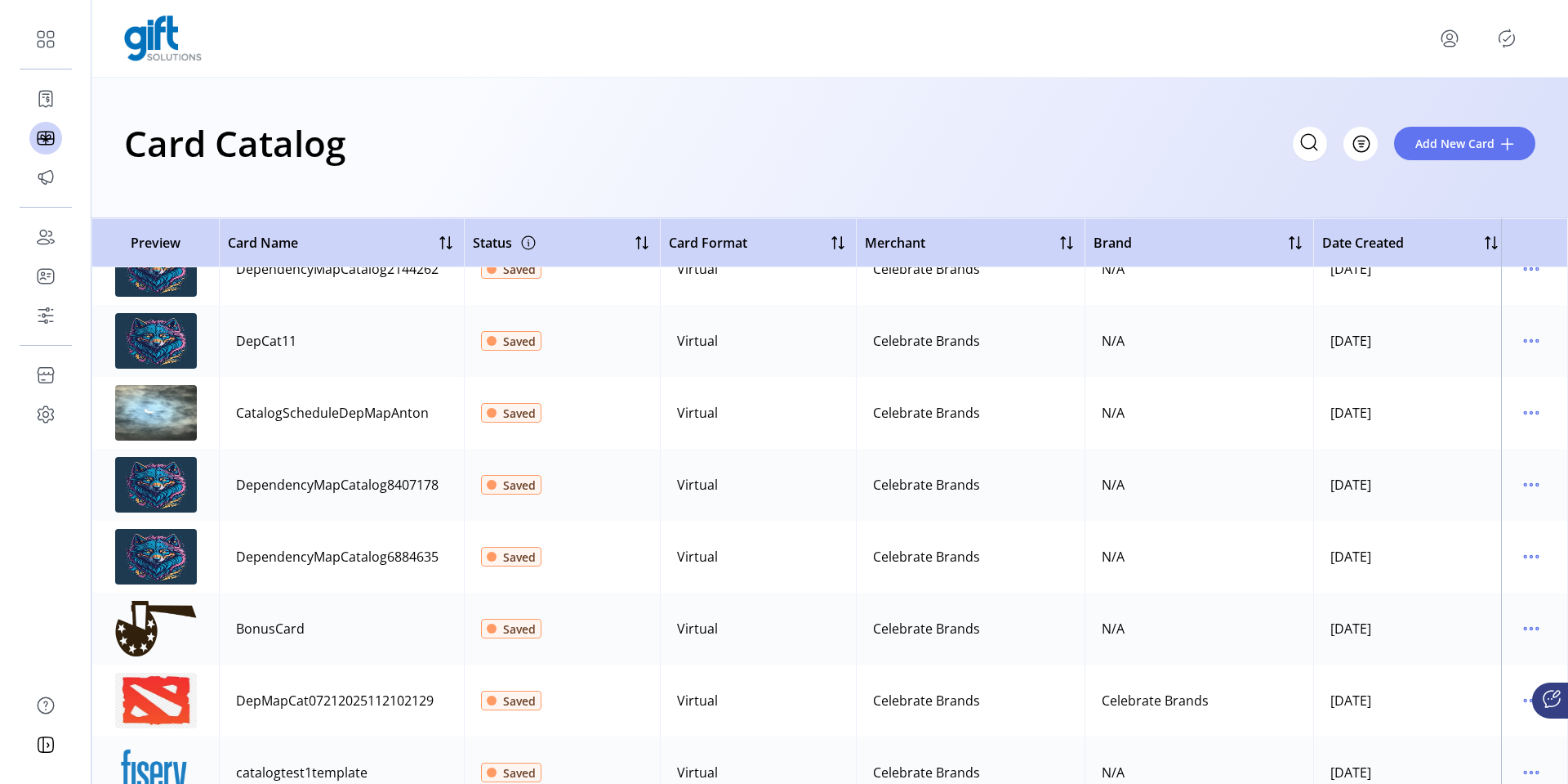
click at [362, 408] on div "CatalogScheduleDepMapAnton" at bounding box center [332, 413] width 192 height 19
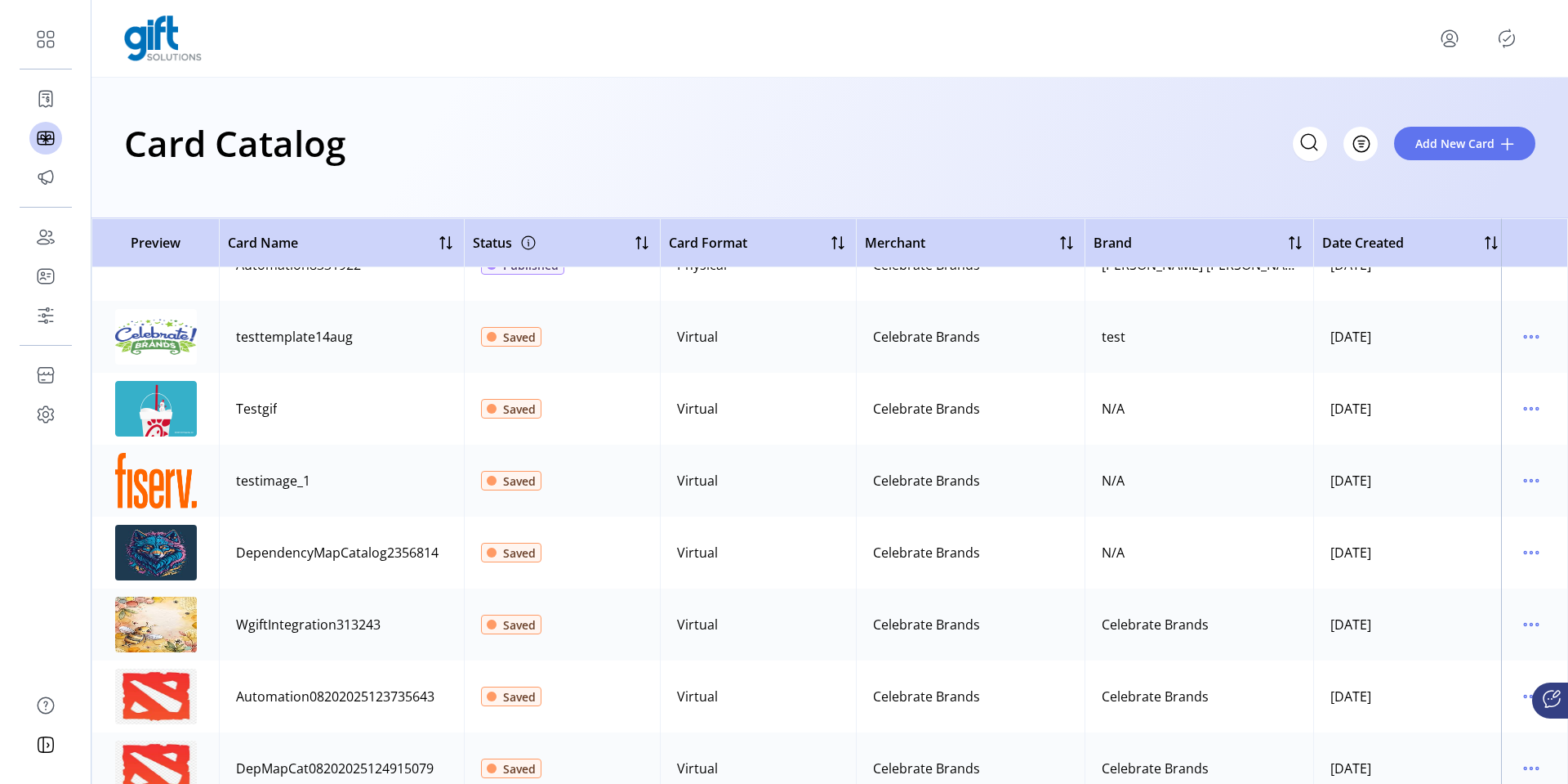
scroll to position [0, 0]
